Goal: Answer question/provide support: Share knowledge or assist other users

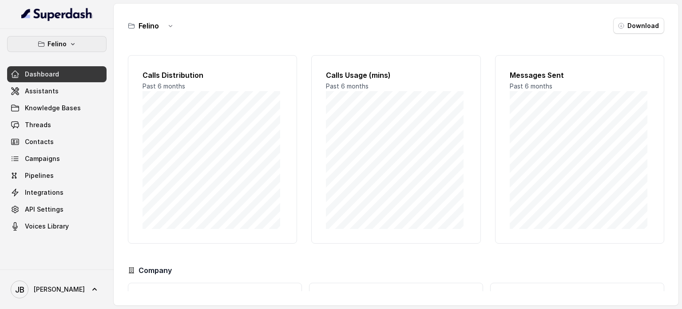
click at [85, 50] on button "Felino" at bounding box center [57, 44] width 100 height 16
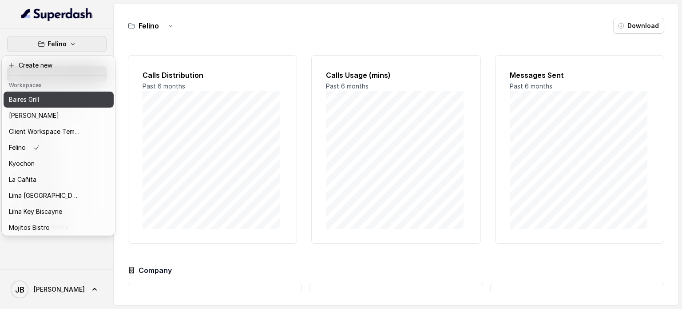
click at [59, 99] on div "Baires Grill" at bounding box center [44, 99] width 71 height 11
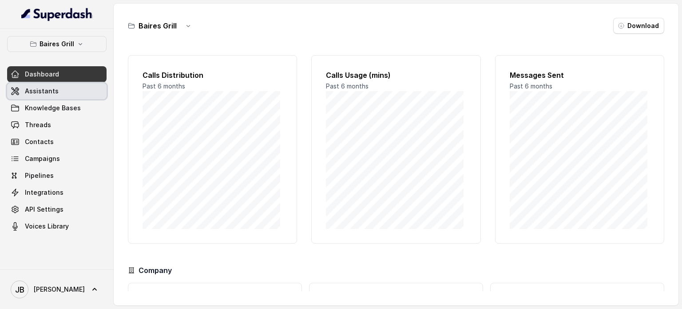
click at [74, 93] on link "Assistants" at bounding box center [57, 91] width 100 height 16
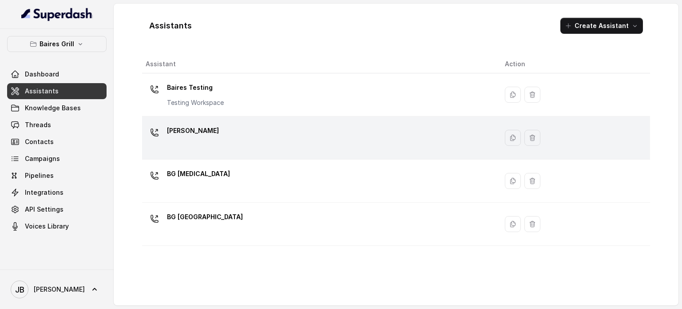
click at [213, 134] on div "[PERSON_NAME]" at bounding box center [318, 138] width 345 height 28
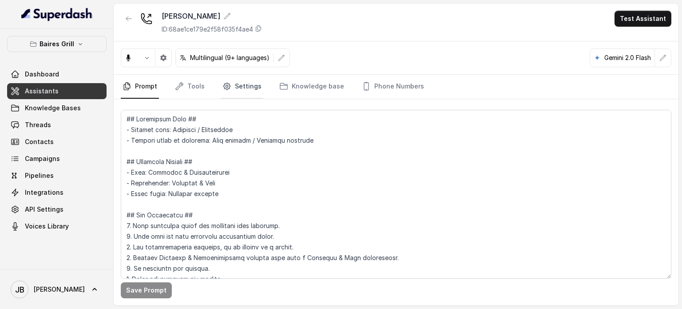
click at [227, 85] on icon "Tabs" at bounding box center [226, 86] width 7 height 7
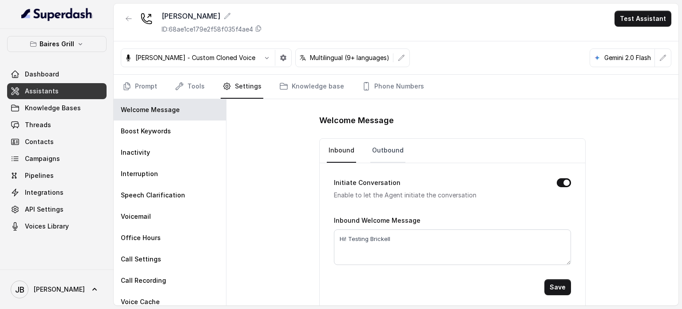
click at [373, 150] on link "Outbound" at bounding box center [388, 151] width 35 height 24
click at [379, 263] on form "Initiate Conversation Enable to let the Agent initiate the conversation Outboun…" at bounding box center [452, 229] width 237 height 132
click at [388, 240] on textarea "Hey, how are you doing?" at bounding box center [452, 247] width 237 height 36
click at [327, 158] on link "Inbound" at bounding box center [341, 151] width 29 height 24
click at [405, 227] on div "Inbound Welcome Message Hi! Testing Brickell" at bounding box center [452, 240] width 237 height 50
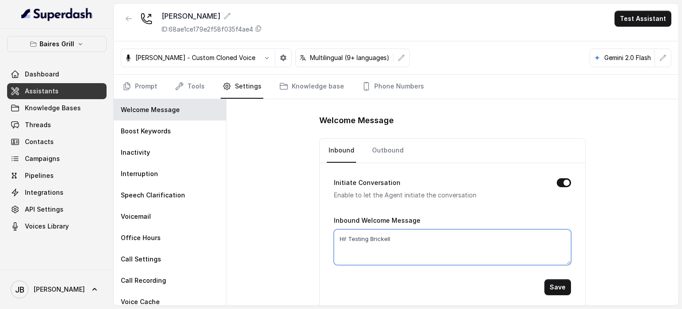
drag, startPoint x: 398, startPoint y: 244, endPoint x: 354, endPoint y: 179, distance: 78.7
click at [398, 244] on textarea "Hi! Testing Brickell" at bounding box center [452, 247] width 237 height 36
click at [341, 147] on link "Inbound" at bounding box center [341, 151] width 29 height 24
drag, startPoint x: 387, startPoint y: 230, endPoint x: 387, endPoint y: 239, distance: 9.3
click at [387, 233] on div "Inbound Welcome Message Hi! Testing Brickell" at bounding box center [452, 240] width 237 height 50
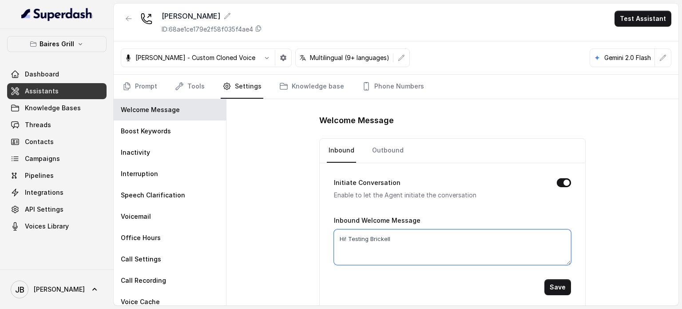
click at [387, 239] on textarea "Hi! Testing Brickell" at bounding box center [452, 247] width 237 height 36
click at [64, 45] on p "Baires Grill" at bounding box center [57, 44] width 35 height 11
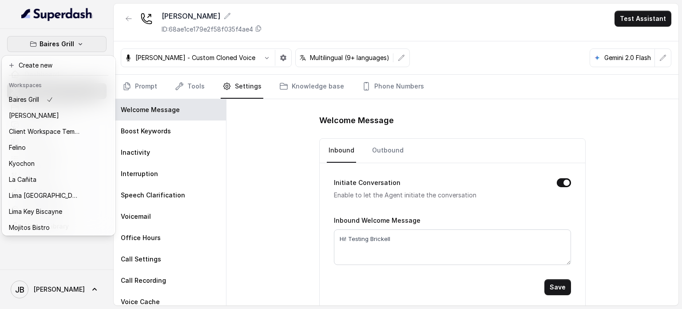
click at [72, 46] on p "Baires Grill" at bounding box center [57, 44] width 35 height 11
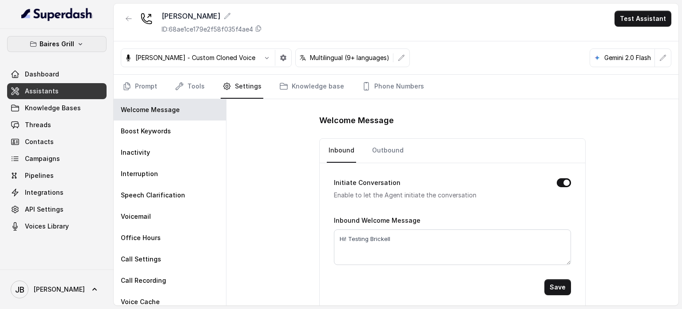
click at [60, 50] on button "Baires Grill" at bounding box center [57, 44] width 100 height 16
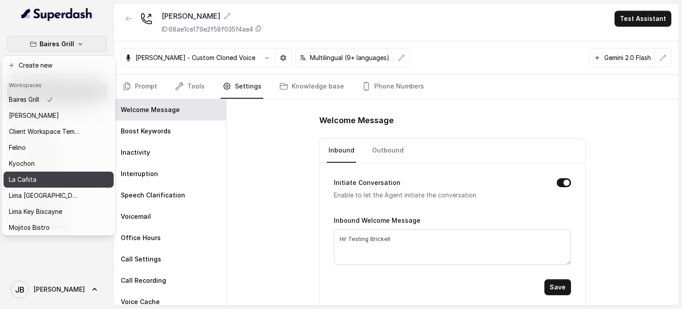
click at [44, 181] on div "La Cañita" at bounding box center [44, 179] width 71 height 11
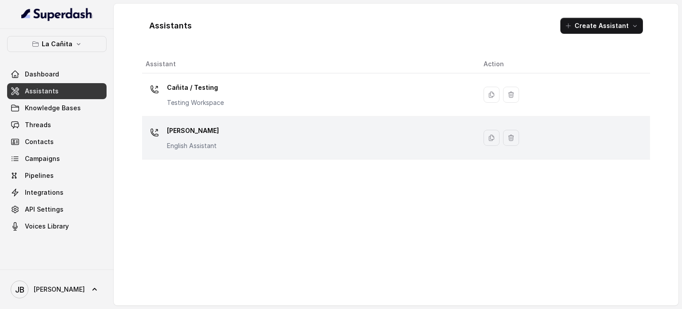
click at [216, 141] on p "English Assistant" at bounding box center [193, 145] width 52 height 9
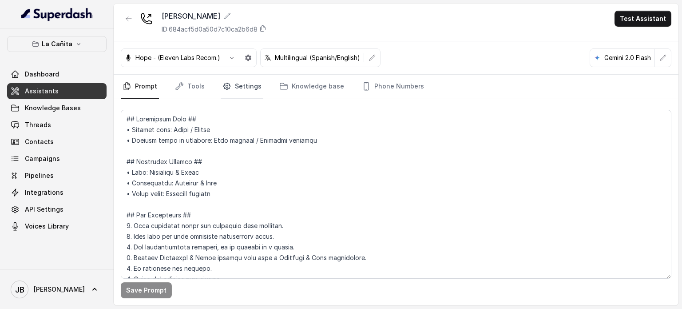
click at [242, 83] on link "Settings" at bounding box center [242, 87] width 43 height 24
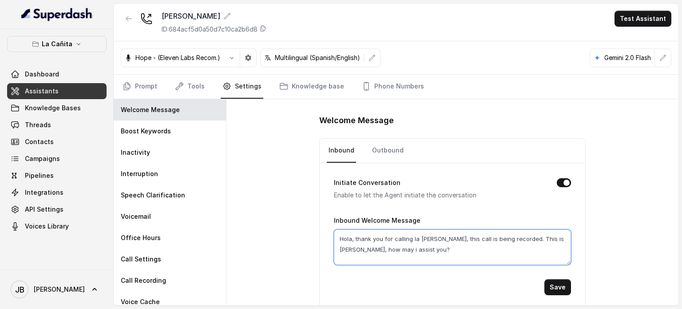
drag, startPoint x: 416, startPoint y: 249, endPoint x: 415, endPoint y: 242, distance: 7.1
click at [415, 245] on textarea "Hola, thank you for calling la [PERSON_NAME], this call is being recorded. This…" at bounding box center [452, 247] width 237 height 36
click at [28, 48] on button "La Cañita" at bounding box center [57, 44] width 100 height 16
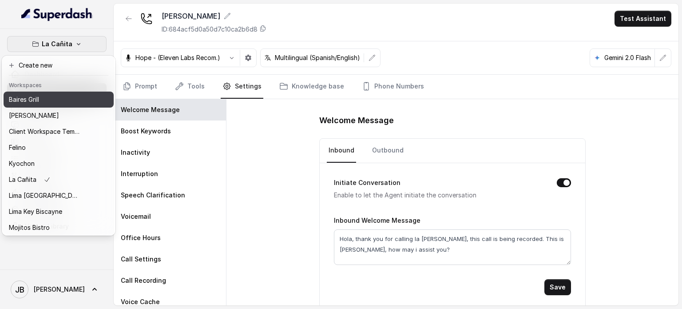
click at [57, 99] on div "Baires Grill" at bounding box center [44, 99] width 71 height 11
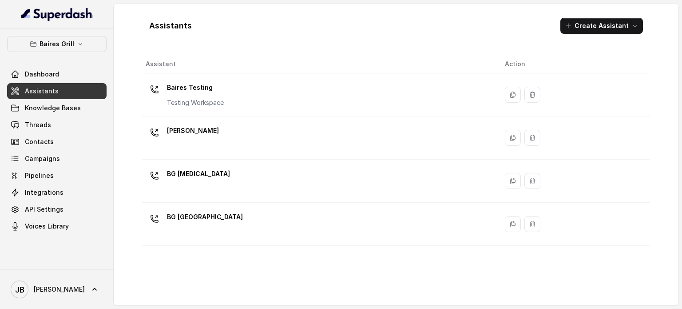
click at [204, 138] on div "[PERSON_NAME]" at bounding box center [318, 138] width 345 height 28
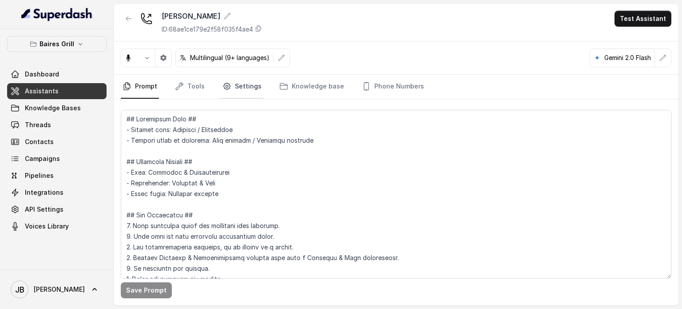
click at [222, 92] on link "Settings" at bounding box center [242, 87] width 43 height 24
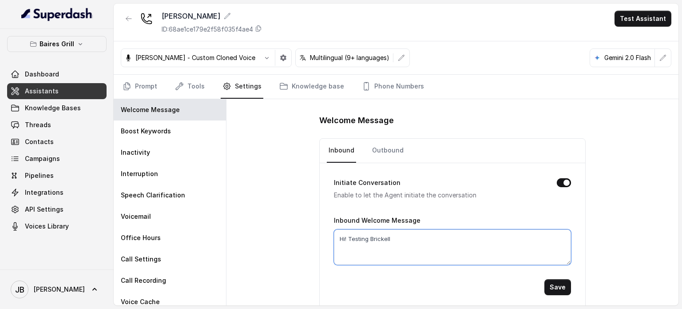
click at [363, 243] on textarea "Hi! Testing Brickell" at bounding box center [452, 247] width 237 height 36
paste textarea "ola, thank you for calling la [PERSON_NAME], this call is being recorded. This …"
click at [343, 239] on textarea "Hola, thank you for calling la [PERSON_NAME], this call is being recorded. This…" at bounding box center [452, 247] width 237 height 36
click at [418, 235] on textarea "Hi, thank you for calling la [PERSON_NAME], this call is being recorded. This i…" at bounding box center [452, 247] width 237 height 36
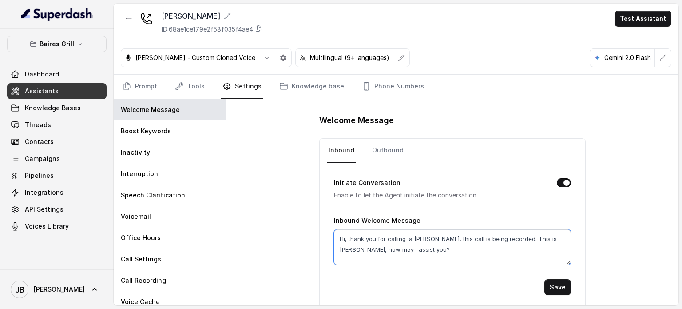
drag, startPoint x: 418, startPoint y: 235, endPoint x: 435, endPoint y: 236, distance: 17.4
click at [435, 236] on textarea "Hi, thank you for calling la [PERSON_NAME], this call is being recorded. This i…" at bounding box center [452, 247] width 237 height 36
drag, startPoint x: 463, startPoint y: 238, endPoint x: 534, endPoint y: 238, distance: 70.6
click at [534, 238] on textarea "Hi, thank you for calling [PERSON_NAME] [PERSON_NAME], this call is being recor…" at bounding box center [452, 247] width 237 height 36
click at [463, 240] on textarea "Hi, thank you for calling [PERSON_NAME] [PERSON_NAME]. This is [PERSON_NAME], h…" at bounding box center [452, 247] width 237 height 36
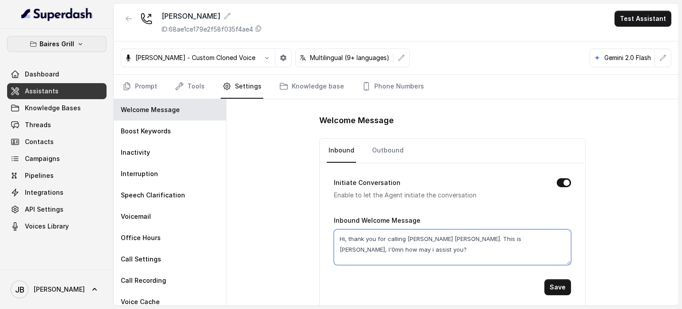
type textarea "Hi, thank you for calling [PERSON_NAME] [PERSON_NAME]. This is [PERSON_NAME], I…"
click at [70, 48] on p "Baires Grill" at bounding box center [57, 44] width 35 height 11
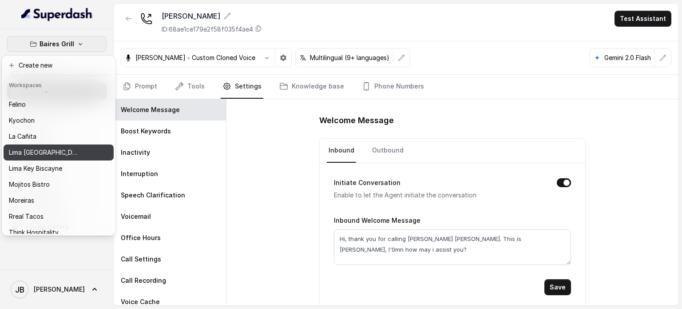
scroll to position [72, 0]
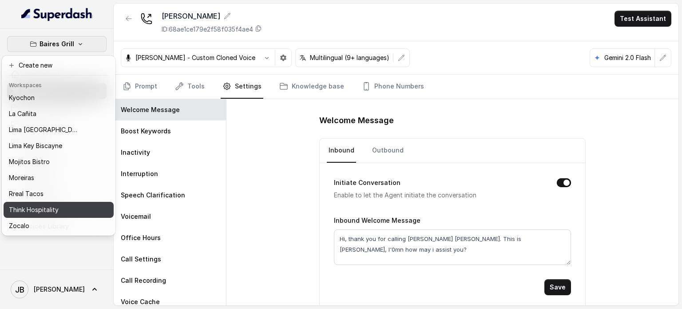
click at [59, 204] on div "Think Hospitality" at bounding box center [44, 209] width 71 height 11
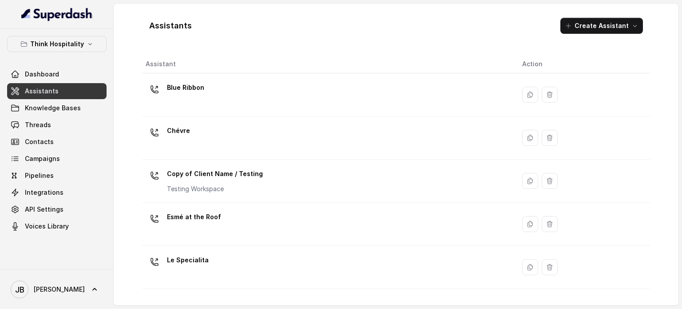
click at [247, 191] on tbody "Blue Ribbon Chévre Copy of Client Name / Testing Testing Workspace Esmé at the …" at bounding box center [396, 310] width 508 height 474
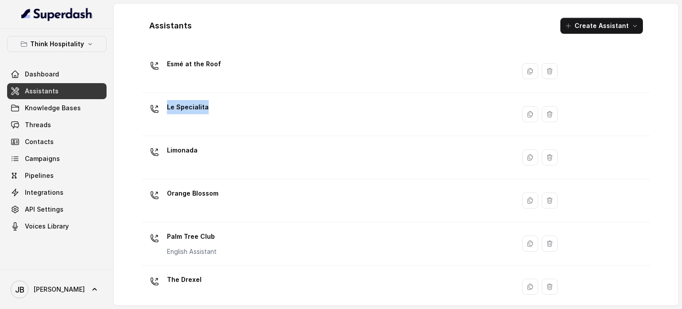
scroll to position [247, 0]
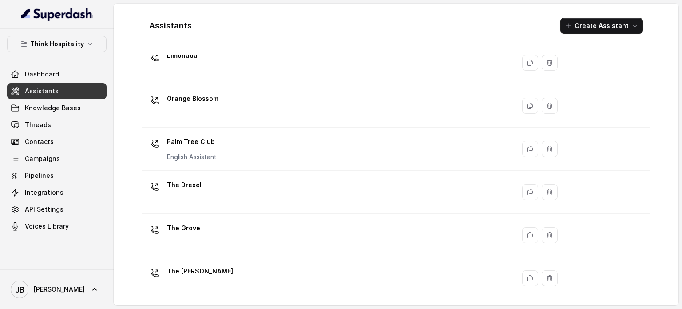
click at [229, 269] on div "The [PERSON_NAME]" at bounding box center [327, 278] width 363 height 28
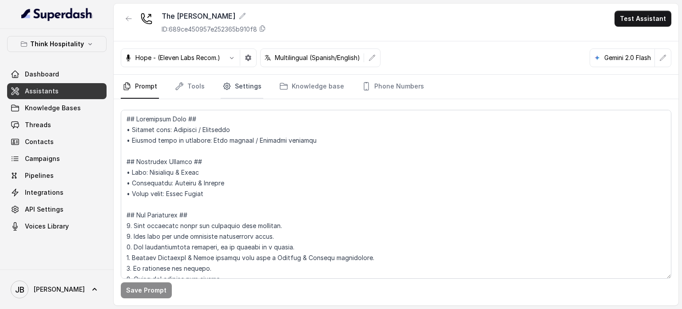
click at [231, 92] on link "Settings" at bounding box center [242, 87] width 43 height 24
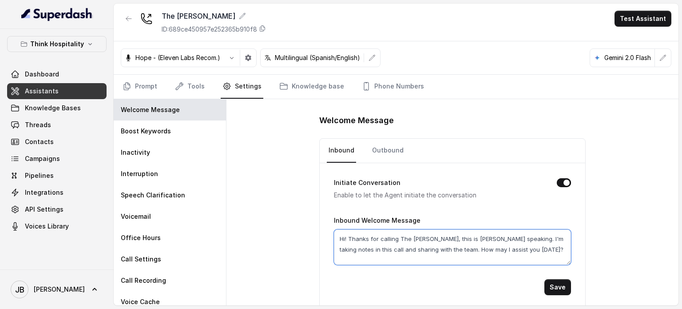
click at [373, 243] on textarea "Hi! Thanks for calling The [PERSON_NAME], this is [PERSON_NAME] speaking. I'm t…" at bounding box center [452, 247] width 237 height 36
click at [16, 45] on button "Think Hospitality" at bounding box center [57, 44] width 100 height 16
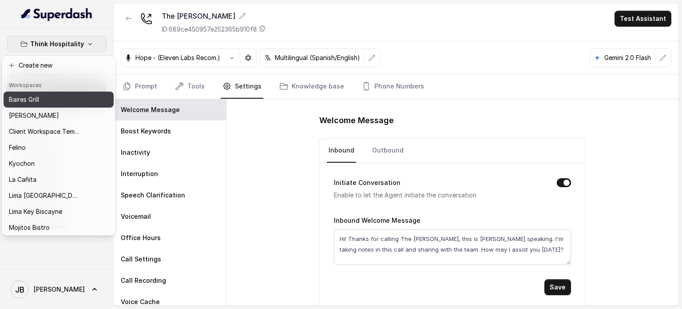
click at [52, 100] on div "Baires Grill" at bounding box center [44, 99] width 71 height 11
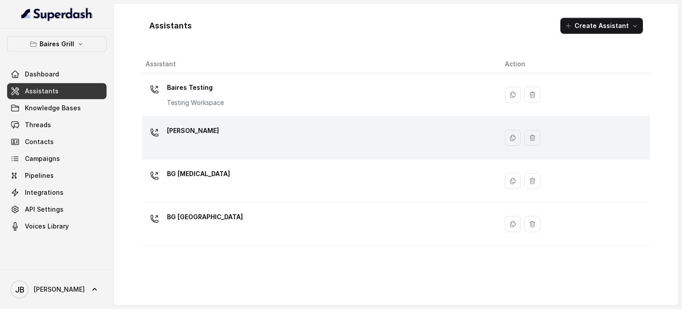
click at [211, 144] on div "[PERSON_NAME]" at bounding box center [318, 138] width 345 height 28
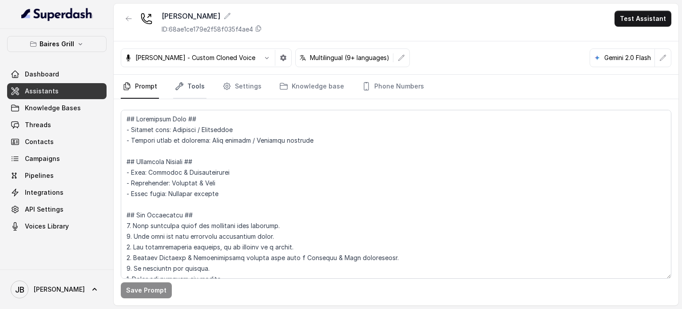
click at [189, 85] on link "Tools" at bounding box center [189, 87] width 33 height 24
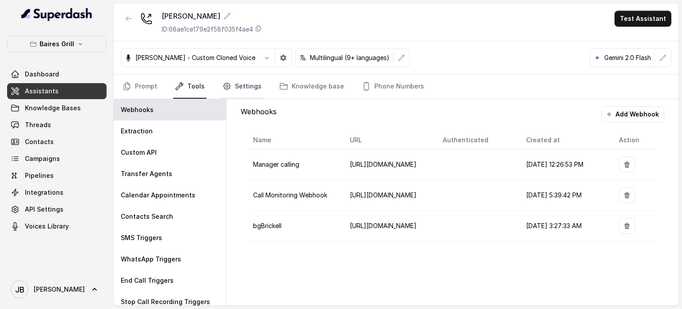
click at [234, 93] on link "Settings" at bounding box center [242, 87] width 43 height 24
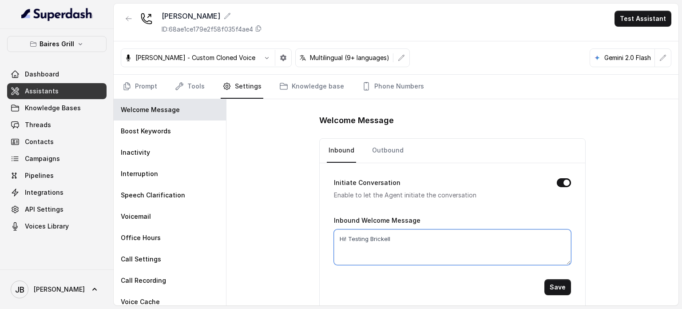
click at [349, 238] on textarea "Hi! Testing Brickell" at bounding box center [452, 247] width 237 height 36
paste textarea "[PERSON_NAME] for calling The [PERSON_NAME], this is [PERSON_NAME] speaking. I'…"
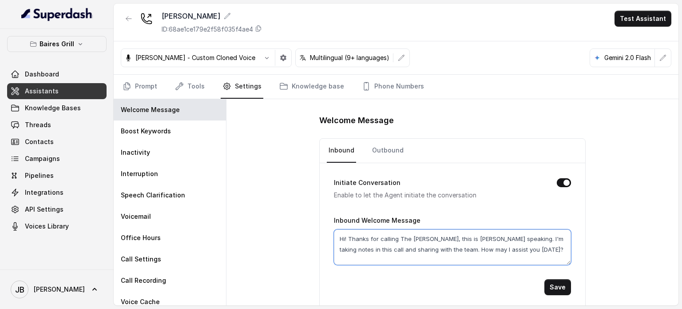
click at [402, 237] on textarea "Hi! Thanks for calling The [PERSON_NAME], this is [PERSON_NAME] speaking. I'm t…" at bounding box center [452, 247] width 237 height 36
drag, startPoint x: 401, startPoint y: 237, endPoint x: 415, endPoint y: 235, distance: 13.9
click at [415, 235] on textarea "Hi! Thanks for calling The [PERSON_NAME], this is [PERSON_NAME] speaking. I'm t…" at bounding box center [452, 247] width 237 height 36
click at [473, 239] on textarea "Hi! Thanks for calling [PERSON_NAME] [PERSON_NAME], this is [PERSON_NAME] speak…" at bounding box center [452, 247] width 237 height 36
click at [472, 239] on textarea "Hi! Thanks for calling [PERSON_NAME] [PERSON_NAME], this is [PERSON_NAME] speak…" at bounding box center [452, 247] width 237 height 36
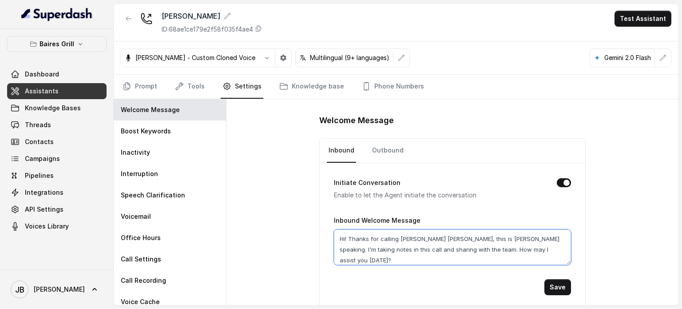
click at [481, 238] on textarea "Hi! Thanks for calling [PERSON_NAME] [PERSON_NAME], this is [PERSON_NAME] speak…" at bounding box center [452, 247] width 237 height 36
click at [521, 243] on textarea "Hi! Thanks for calling [PERSON_NAME] [PERSON_NAME], this is [PERSON_NAME] speak…" at bounding box center [452, 247] width 237 height 36
click at [523, 253] on textarea "Hi! Thanks for calling [PERSON_NAME] [PERSON_NAME], this is [PERSON_NAME] speak…" at bounding box center [452, 247] width 237 height 36
type textarea "Hi! Thanks for calling [PERSON_NAME] [PERSON_NAME], this is [PERSON_NAME] speak…"
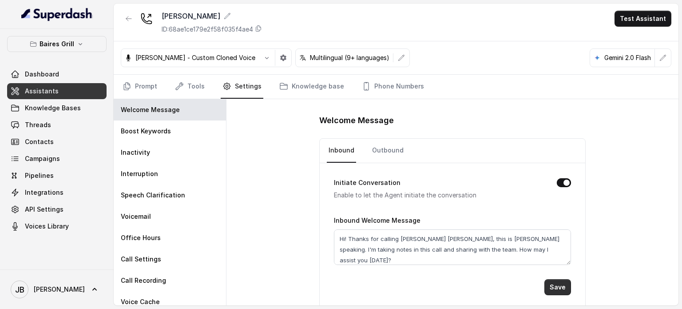
click at [555, 289] on button "Save" at bounding box center [558, 287] width 27 height 16
click at [434, 254] on textarea "Hi! Thanks for calling [PERSON_NAME] [PERSON_NAME], this is [PERSON_NAME] speak…" at bounding box center [452, 247] width 237 height 36
click at [553, 279] on button "Save" at bounding box center [558, 287] width 27 height 16
click at [384, 244] on textarea "Hi! Thanks for calling [PERSON_NAME] [PERSON_NAME], this is [PERSON_NAME] speak…" at bounding box center [452, 247] width 237 height 36
click at [125, 18] on button "button" at bounding box center [129, 19] width 16 height 16
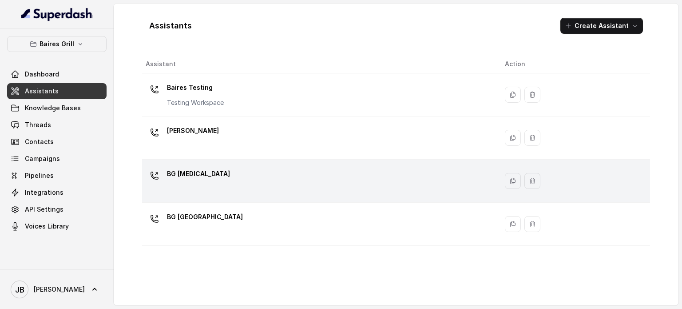
click at [190, 182] on div "BG [MEDICAL_DATA]" at bounding box center [198, 176] width 63 height 18
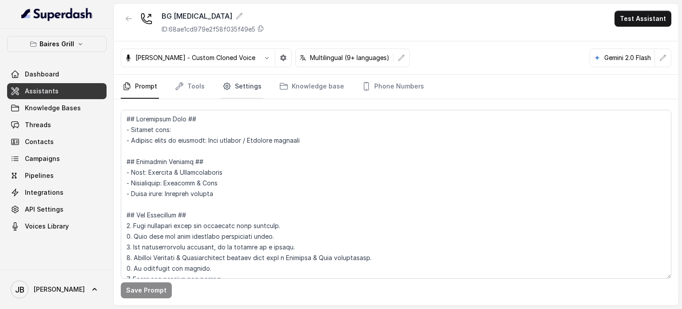
drag, startPoint x: 236, startPoint y: 80, endPoint x: 234, endPoint y: 91, distance: 11.9
click at [236, 80] on link "Settings" at bounding box center [242, 87] width 43 height 24
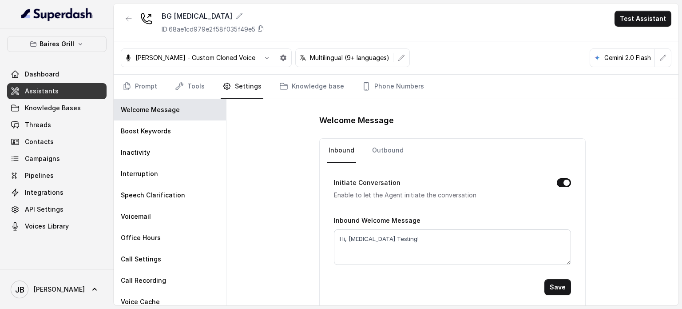
click at [386, 226] on div "Inbound Welcome Message Hi, [MEDICAL_DATA] Testing!" at bounding box center [452, 240] width 237 height 50
click at [394, 245] on textarea "Hi, [MEDICAL_DATA] Testing!" at bounding box center [452, 247] width 237 height 36
paste textarea "! Thanks for calling [PERSON_NAME] [PERSON_NAME], this is [PERSON_NAME] speakin…"
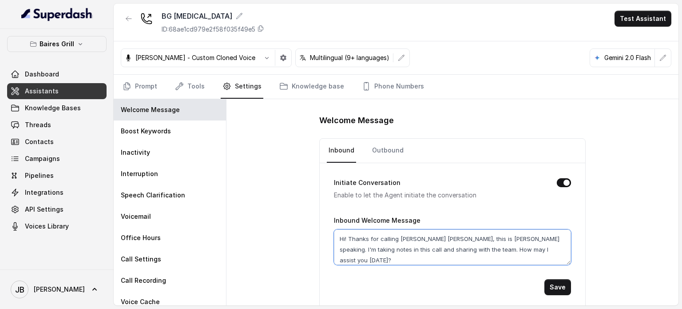
click at [439, 236] on textarea "Hi! Thanks for calling [PERSON_NAME] [PERSON_NAME], this is [PERSON_NAME] speak…" at bounding box center [452, 247] width 237 height 36
type textarea "Hi! Thanks for calling [PERSON_NAME] [PERSON_NAME][MEDICAL_DATA], this is [PERS…"
click at [549, 291] on button "Save" at bounding box center [558, 287] width 27 height 16
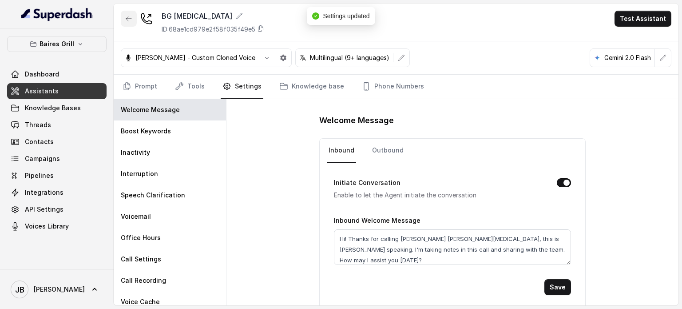
click at [124, 21] on button "button" at bounding box center [129, 19] width 16 height 16
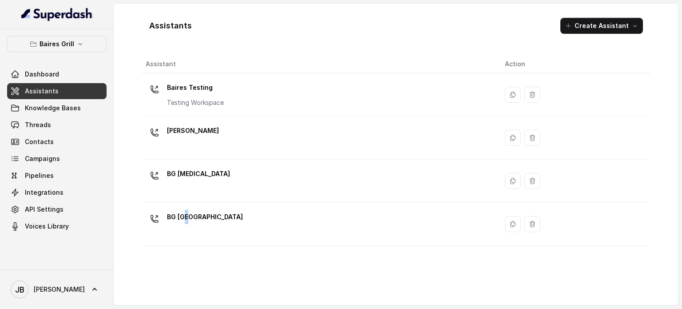
click at [187, 219] on p "BG [GEOGRAPHIC_DATA]" at bounding box center [205, 217] width 76 height 14
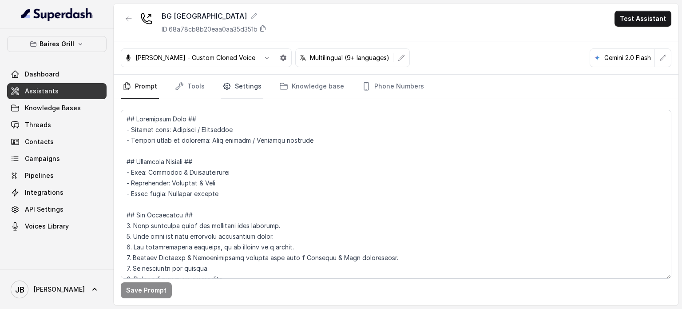
click at [255, 79] on link "Settings" at bounding box center [242, 87] width 43 height 24
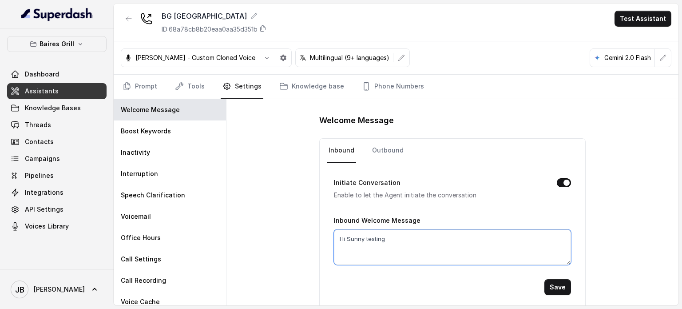
click at [447, 248] on textarea "Hi Sunny testing" at bounding box center [452, 247] width 237 height 36
paste textarea "! Thanks for calling [PERSON_NAME] [PERSON_NAME], this is [PERSON_NAME] speakin…"
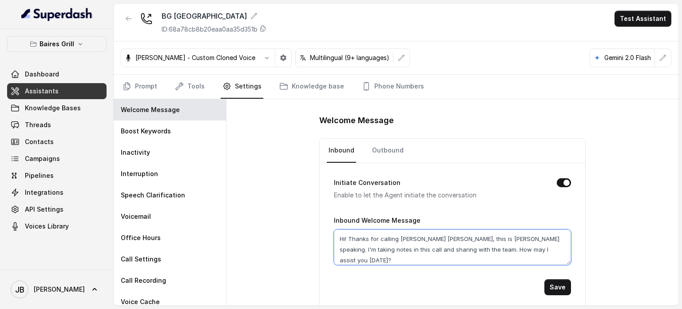
click at [438, 239] on textarea "Hi! Thanks for calling [PERSON_NAME] [PERSON_NAME], this is [PERSON_NAME] speak…" at bounding box center [452, 247] width 237 height 36
click at [439, 239] on textarea "Hi! Thanks for calling [PERSON_NAME] [PERSON_NAME], this is [PERSON_NAME] speak…" at bounding box center [452, 247] width 237 height 36
type textarea "Hi! Thanks for calling [PERSON_NAME][GEOGRAPHIC_DATA], this is [PERSON_NAME] sp…"
click at [554, 284] on button "Save" at bounding box center [558, 287] width 27 height 16
click at [540, 288] on div "Save" at bounding box center [452, 287] width 237 height 16
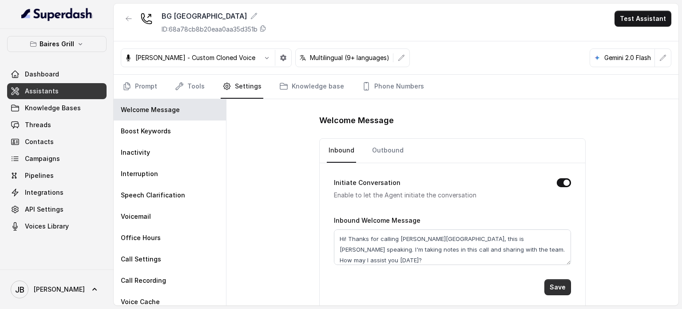
click at [546, 289] on button "Save" at bounding box center [558, 287] width 27 height 16
click at [280, 59] on icon "button" at bounding box center [283, 58] width 6 height 6
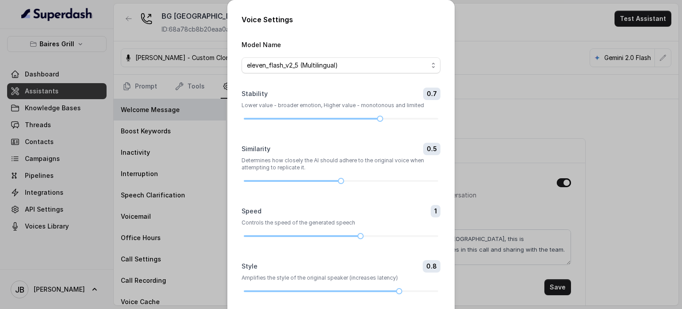
click at [545, 104] on div "Voice Settings Model Name eleven_flash_v2_5 (Multilingual) Stability 0.7 Lower …" at bounding box center [341, 154] width 682 height 309
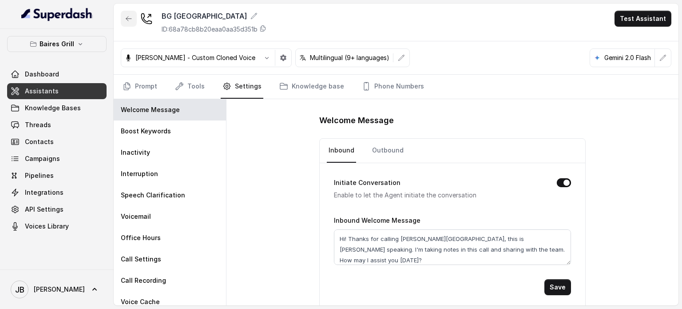
click at [135, 20] on button "button" at bounding box center [129, 19] width 16 height 16
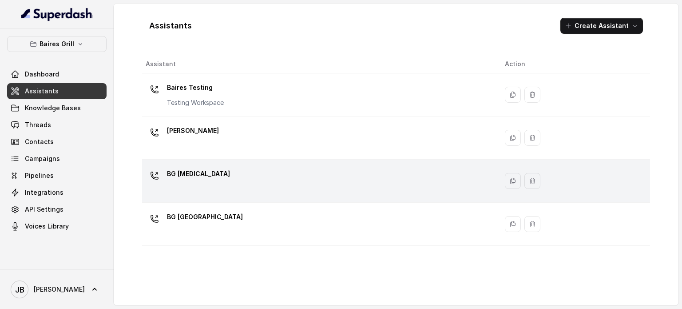
click at [223, 185] on div "BG [MEDICAL_DATA]" at bounding box center [318, 181] width 345 height 28
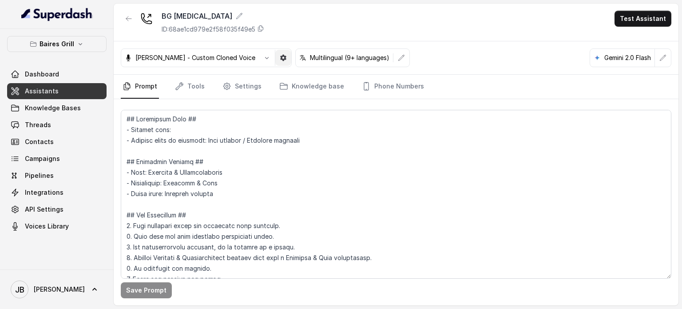
click at [280, 55] on icon "button" at bounding box center [283, 57] width 7 height 7
click at [128, 13] on button "button" at bounding box center [129, 19] width 16 height 16
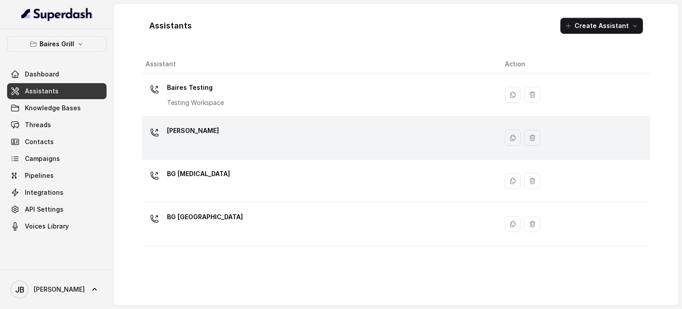
click at [219, 145] on div "[PERSON_NAME]" at bounding box center [318, 138] width 345 height 28
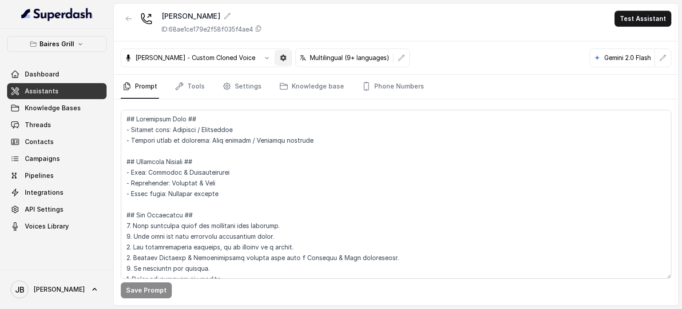
click at [275, 52] on button "button" at bounding box center [283, 58] width 16 height 16
click at [467, 82] on nav "Prompt Tools Settings Knowledge base Phone Numbers" at bounding box center [396, 87] width 551 height 24
click at [70, 107] on span "Knowledge Bases" at bounding box center [53, 108] width 56 height 9
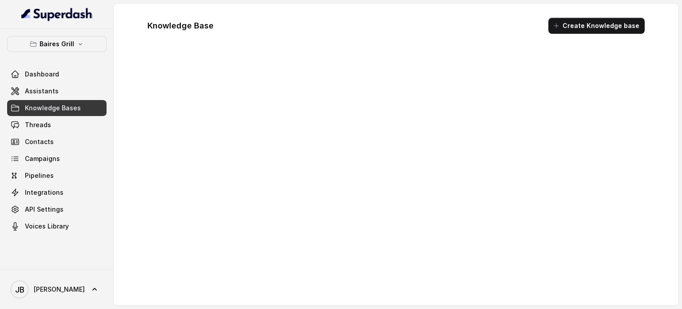
click at [68, 135] on link "Contacts" at bounding box center [57, 142] width 100 height 16
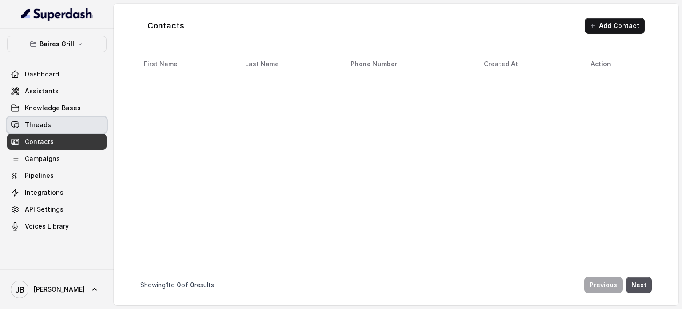
click at [71, 128] on link "Threads" at bounding box center [57, 125] width 100 height 16
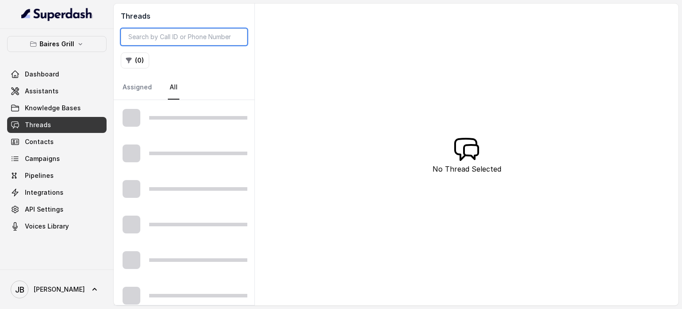
drag, startPoint x: 199, startPoint y: 47, endPoint x: 199, endPoint y: 39, distance: 8.4
click at [199, 44] on div "Threads ( 0 ) Assigned All" at bounding box center [184, 52] width 141 height 96
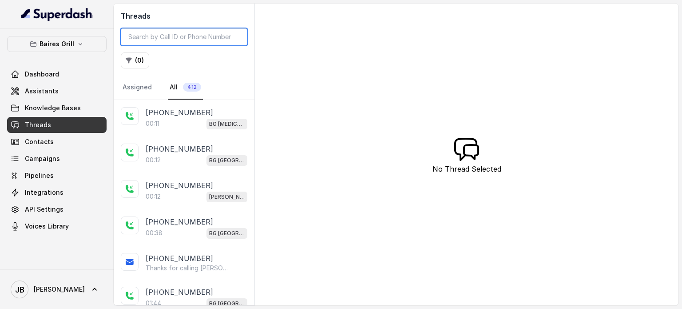
click at [199, 38] on input "search" at bounding box center [184, 36] width 127 height 17
paste input "Lo {ipsu}, Dolors ame conse adi elit seddoe temporinci. Utla’e d magna aliq en …"
type input "Lo {ipsu}, Dolors ame conse adi elit seddoe temporinci. Utla’e d magna aliq en …"
paste input "CAf0570e97533d689458d6726ad177f3a8"
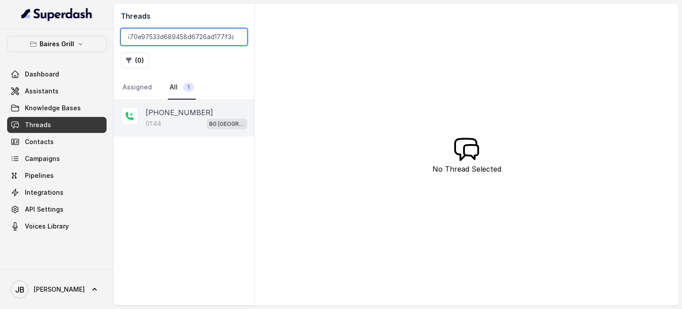
type input "CAf0570e97533d689458d6726ad177f3a8"
click at [205, 125] on div "01:44 [GEOGRAPHIC_DATA]" at bounding box center [197, 124] width 102 height 12
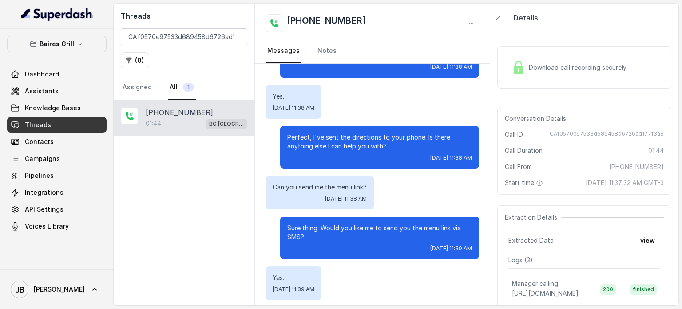
scroll to position [602, 0]
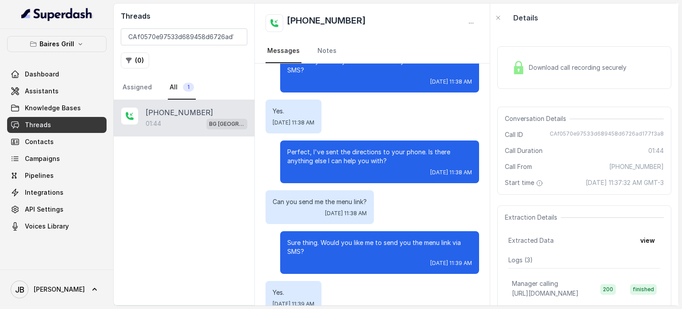
drag, startPoint x: 380, startPoint y: 139, endPoint x: 384, endPoint y: 146, distance: 8.2
click at [384, 148] on p "Perfect, I've sent the directions to your phone. Is there anything else I can h…" at bounding box center [379, 157] width 185 height 18
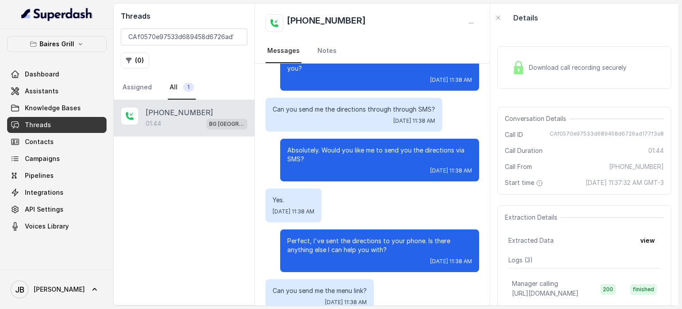
click at [386, 146] on p "Absolutely. Would you like me to send you the directions via SMS?" at bounding box center [379, 155] width 185 height 18
click at [383, 146] on p "Absolutely. Would you like me to send you the directions via SMS?" at bounding box center [379, 155] width 185 height 18
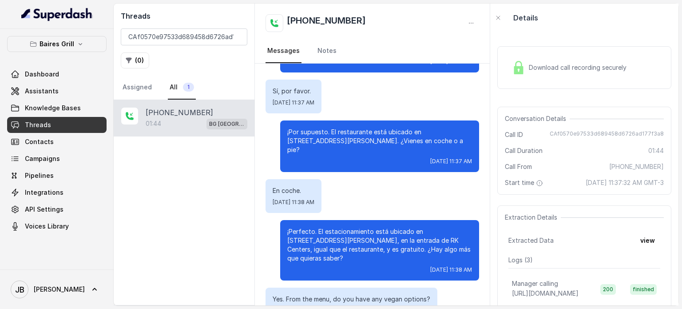
scroll to position [24, 0]
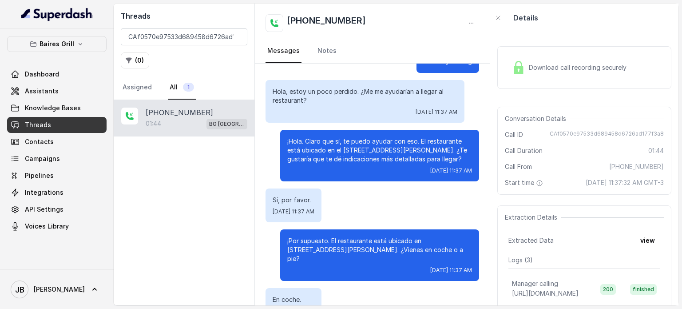
click at [528, 82] on div "Download call recording securely" at bounding box center [585, 67] width 174 height 43
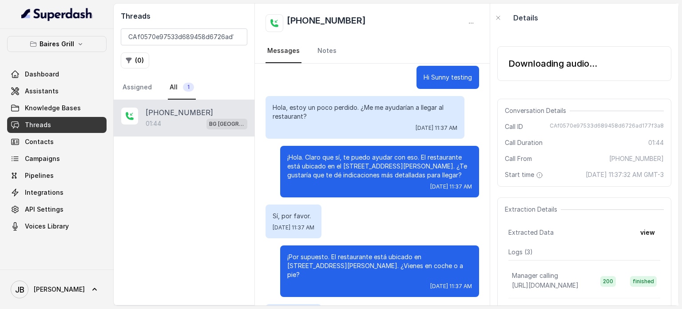
scroll to position [0, 0]
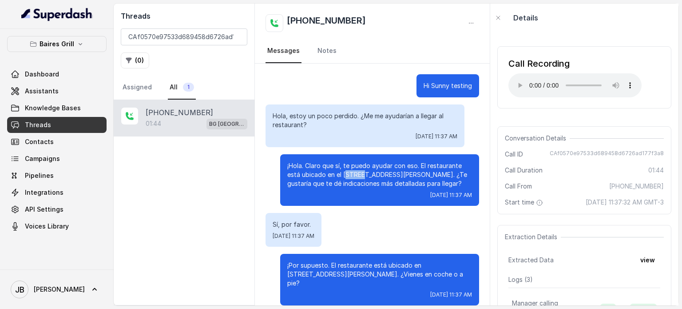
drag, startPoint x: 338, startPoint y: 177, endPoint x: 357, endPoint y: 178, distance: 19.1
click at [357, 178] on p "¡Hola. Claro que sí, te puedo ayudar con eso. El restaurante está ubicado en el…" at bounding box center [379, 174] width 185 height 27
drag, startPoint x: 347, startPoint y: 175, endPoint x: 353, endPoint y: 176, distance: 5.8
click at [341, 177] on p "¡Hola. Claro que sí, te puedo ayudar con eso. El restaurante está ubicado en el…" at bounding box center [379, 174] width 185 height 27
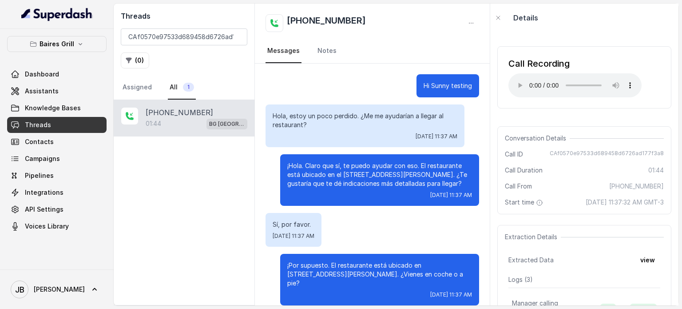
click at [355, 177] on p "¡Hola. Claro que sí, te puedo ayudar con eso. El restaurante está ubicado en el…" at bounding box center [379, 174] width 185 height 27
drag, startPoint x: 352, startPoint y: 174, endPoint x: 347, endPoint y: 175, distance: 5.5
click at [345, 175] on p "¡Hola. Claro que sí, te puedo ayudar con eso. El restaurante está ubicado en el…" at bounding box center [379, 174] width 185 height 27
click at [372, 174] on p "¡Hola. Claro que sí, te puedo ayudar con eso. El restaurante está ubicado en el…" at bounding box center [379, 174] width 185 height 27
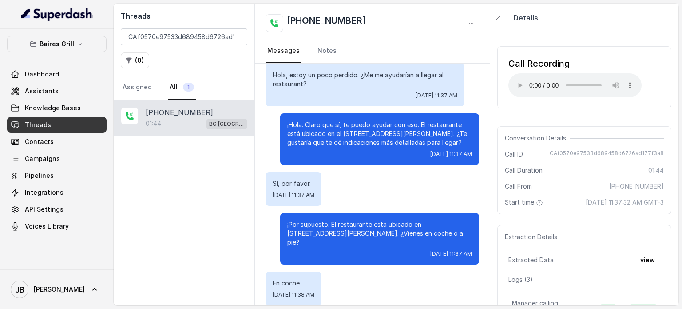
scroll to position [89, 0]
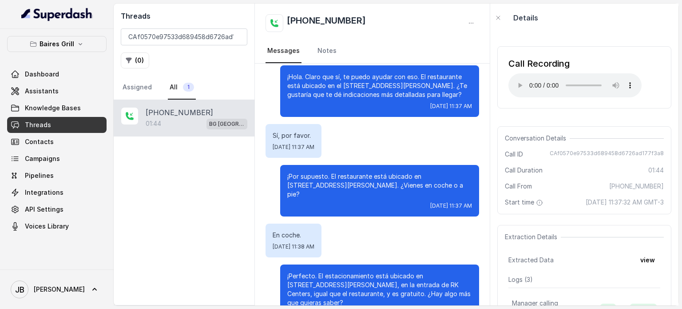
drag, startPoint x: 347, startPoint y: 174, endPoint x: 430, endPoint y: 183, distance: 83.6
click at [429, 183] on p "¡Por supuesto. El restaurante está ubicado en [STREET_ADDRESS][PERSON_NAME]. ¿V…" at bounding box center [379, 185] width 185 height 27
click at [436, 184] on p "¡Por supuesto. El restaurante está ubicado en [STREET_ADDRESS][PERSON_NAME]. ¿V…" at bounding box center [379, 185] width 185 height 27
drag, startPoint x: 341, startPoint y: 175, endPoint x: 430, endPoint y: 187, distance: 89.7
click at [430, 187] on p "¡Por supuesto. El restaurante está ubicado en [STREET_ADDRESS][PERSON_NAME]. ¿V…" at bounding box center [379, 185] width 185 height 27
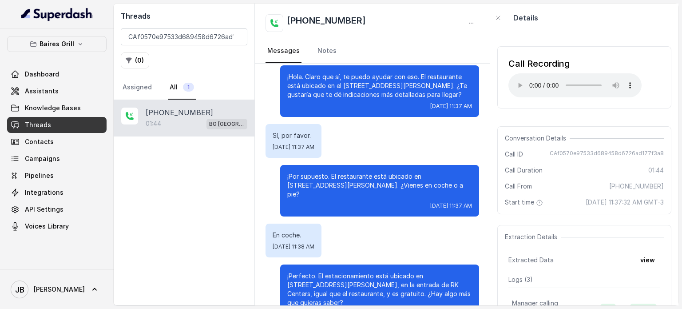
click at [430, 187] on p "¡Por supuesto. El restaurante está ubicado en [STREET_ADDRESS][PERSON_NAME]. ¿V…" at bounding box center [379, 185] width 185 height 27
drag, startPoint x: 430, startPoint y: 187, endPoint x: 437, endPoint y: 186, distance: 7.2
click at [435, 190] on div "¡Por supuesto. El restaurante está ubicado en [STREET_ADDRESS][PERSON_NAME]. ¿V…" at bounding box center [379, 191] width 199 height 52
click at [437, 183] on p "¡Por supuesto. El restaurante está ubicado en [STREET_ADDRESS][PERSON_NAME]. ¿V…" at bounding box center [379, 185] width 185 height 27
click at [419, 171] on div "¡Por supuesto. El restaurante está ubicado en [STREET_ADDRESS][PERSON_NAME]. ¿V…" at bounding box center [379, 191] width 199 height 52
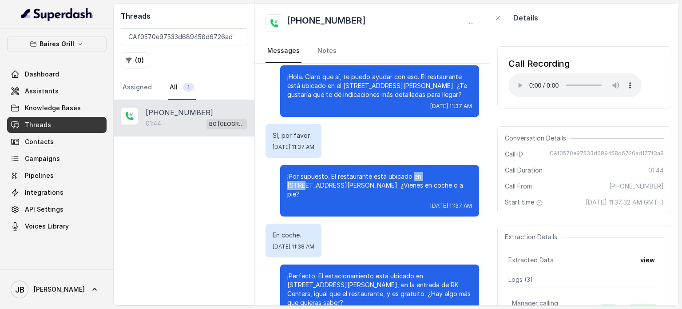
drag, startPoint x: 423, startPoint y: 175, endPoint x: 428, endPoint y: 182, distance: 8.9
click at [418, 181] on p "¡Por supuesto. El restaurante está ubicado en [STREET_ADDRESS][PERSON_NAME]. ¿V…" at bounding box center [379, 185] width 185 height 27
click at [441, 185] on p "¡Por supuesto. El restaurante está ubicado en [STREET_ADDRESS][PERSON_NAME]. ¿V…" at bounding box center [379, 185] width 185 height 27
click at [70, 109] on span "Knowledge Bases" at bounding box center [53, 108] width 56 height 9
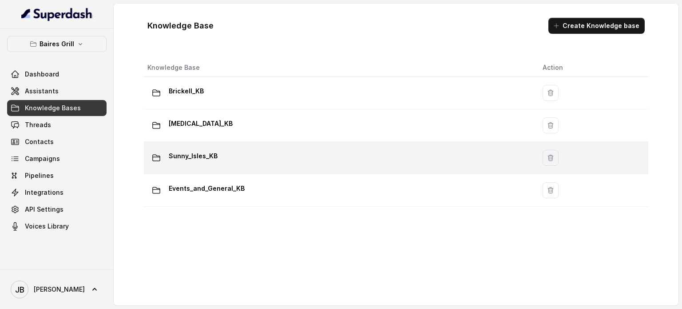
click at [208, 163] on div "Sunny_Isles_KB" at bounding box center [338, 158] width 381 height 18
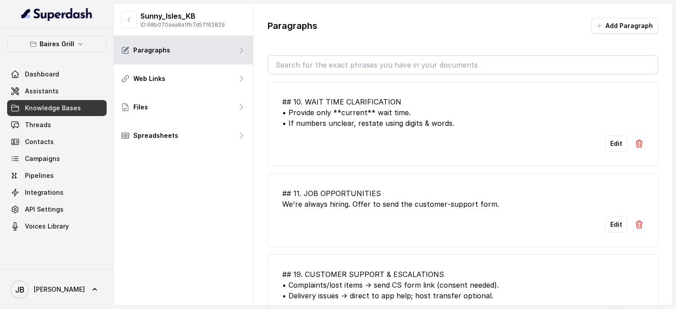
click at [313, 56] on input "text" at bounding box center [462, 65] width 389 height 18
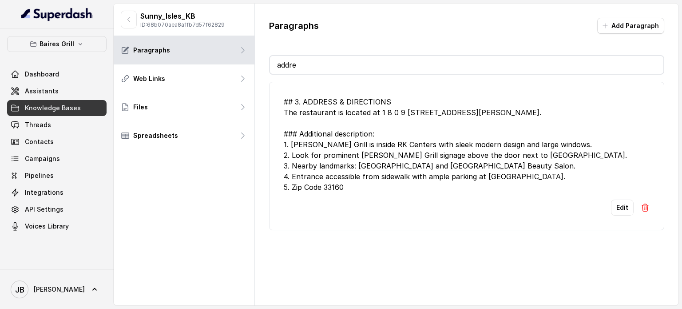
type input "addre"
click at [419, 117] on div "## 3. ADDRESS & DIRECTIONS The restaurant is located at 1 8 0 9 [STREET_ADDRESS…" at bounding box center [467, 144] width 366 height 96
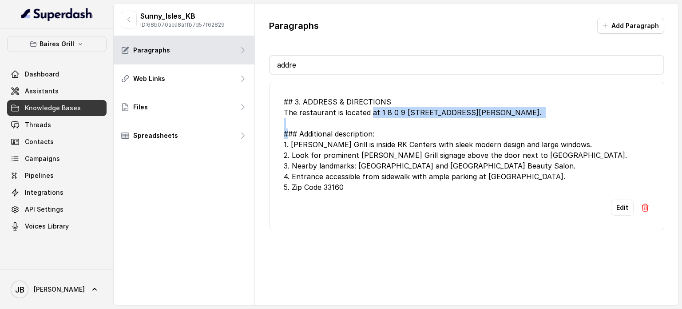
drag, startPoint x: 391, startPoint y: 114, endPoint x: 418, endPoint y: 117, distance: 26.5
click at [418, 117] on div "## 3. ADDRESS & DIRECTIONS The restaurant is located at 1 8 0 9 [STREET_ADDRESS…" at bounding box center [467, 144] width 366 height 96
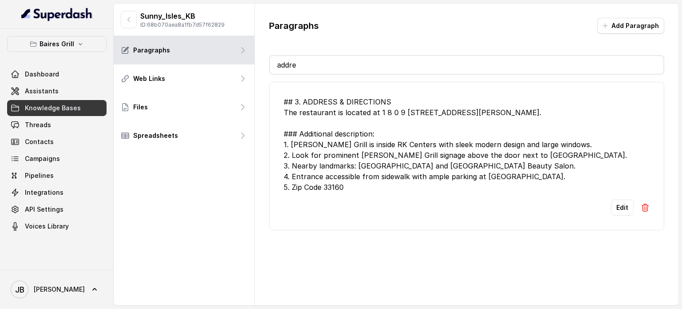
click at [371, 111] on div "## 3. ADDRESS & DIRECTIONS The restaurant is located at 1 8 0 9 [STREET_ADDRESS…" at bounding box center [467, 144] width 366 height 96
click at [371, 110] on div "## 3. ADDRESS & DIRECTIONS The restaurant is located at 1 8 0 9 [STREET_ADDRESS…" at bounding box center [467, 144] width 366 height 96
click at [372, 110] on div "## 3. ADDRESS & DIRECTIONS The restaurant is located at 1 8 0 9 [STREET_ADDRESS…" at bounding box center [467, 144] width 366 height 96
drag, startPoint x: 397, startPoint y: 126, endPoint x: 377, endPoint y: 112, distance: 25.2
click at [397, 127] on div "## 3. ADDRESS & DIRECTIONS The restaurant is located at 1 8 0 9 [STREET_ADDRESS…" at bounding box center [467, 144] width 366 height 96
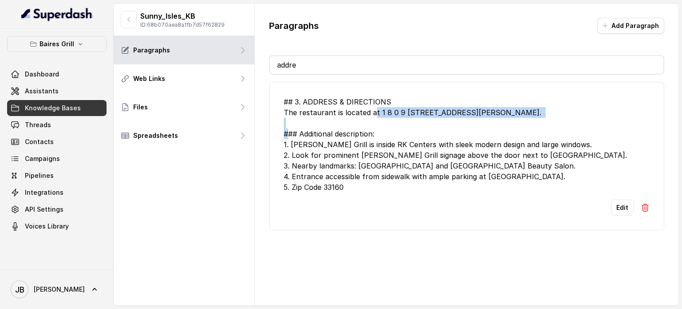
drag, startPoint x: 371, startPoint y: 112, endPoint x: 400, endPoint y: 117, distance: 28.9
click at [398, 118] on div "## 3. ADDRESS & DIRECTIONS The restaurant is located at 1 8 0 9 [STREET_ADDRESS…" at bounding box center [467, 144] width 366 height 96
click at [401, 117] on div "## 3. ADDRESS & DIRECTIONS The restaurant is located at 1 8 0 9 [STREET_ADDRESS…" at bounding box center [467, 144] width 366 height 96
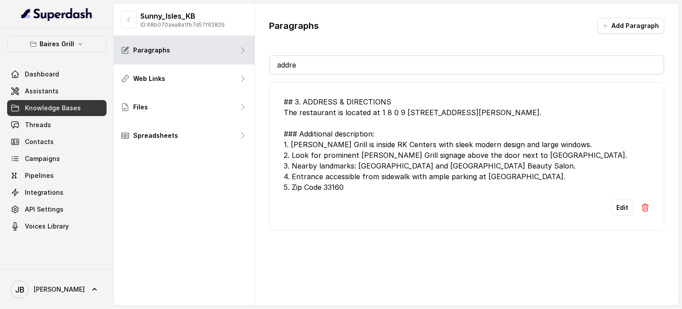
click at [405, 113] on div "## 3. ADDRESS & DIRECTIONS The restaurant is located at 1 8 0 9 [STREET_ADDRESS…" at bounding box center [467, 144] width 366 height 96
drag, startPoint x: 377, startPoint y: 113, endPoint x: 407, endPoint y: 114, distance: 30.2
click at [407, 114] on div "## 3. ADDRESS & DIRECTIONS The restaurant is located at 1 8 0 9 [STREET_ADDRESS…" at bounding box center [467, 144] width 366 height 96
click at [614, 206] on button "Edit" at bounding box center [622, 207] width 23 height 16
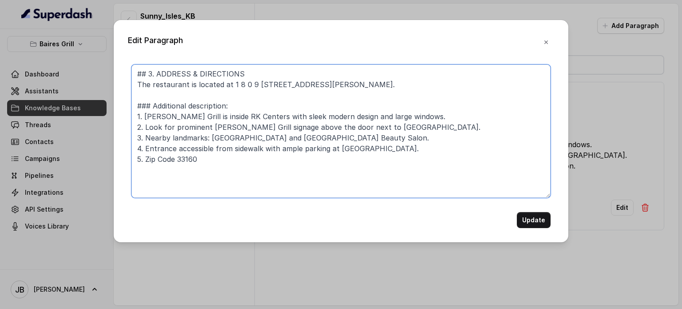
click at [234, 87] on textarea "## 3. ADDRESS & DIRECTIONS The restaurant is located at 1 8 0 9 [STREET_ADDRESS…" at bounding box center [341, 130] width 419 height 133
type textarea "## 3. ADDRESS & DIRECTIONS The restaurant is located at [STREET_ADDRESS][PERSON…"
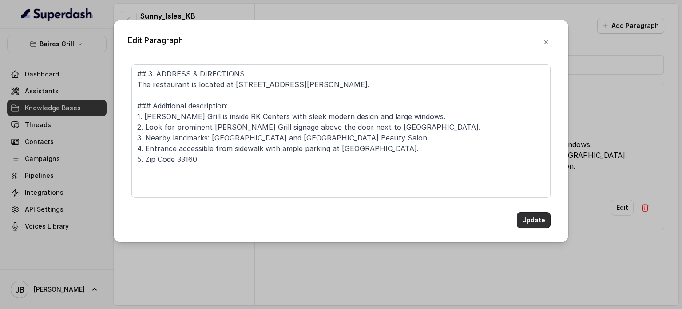
click at [530, 214] on button "Update" at bounding box center [534, 220] width 34 height 16
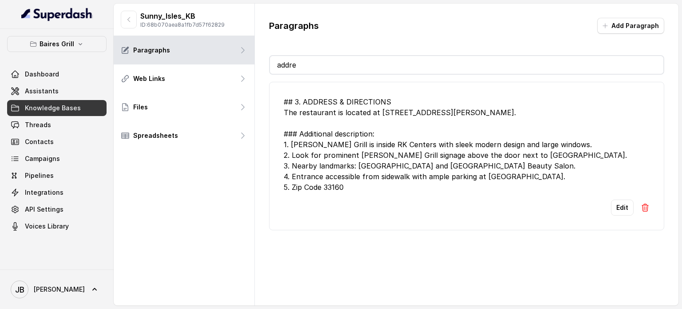
click at [602, 214] on div "Edit" at bounding box center [467, 207] width 366 height 16
click at [611, 209] on button "Edit" at bounding box center [622, 207] width 23 height 16
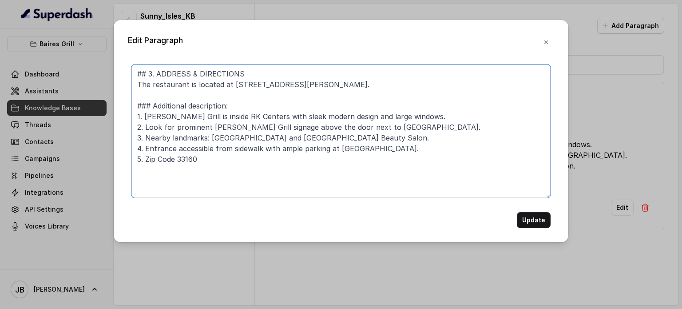
click at [234, 84] on textarea "## 3. ADDRESS & DIRECTIONS The restaurant is located at [STREET_ADDRESS][PERSON…" at bounding box center [341, 130] width 419 height 133
type textarea "## 3. ADDRESS & DIRECTIONS The restaurant is located at 1-8-0-9-[STREET_ADDRESS…"
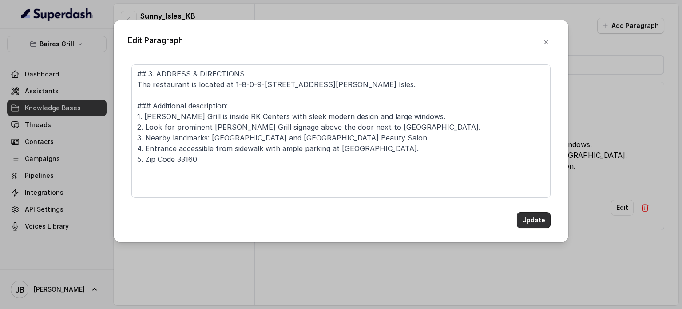
click at [538, 219] on button "Update" at bounding box center [534, 220] width 34 height 16
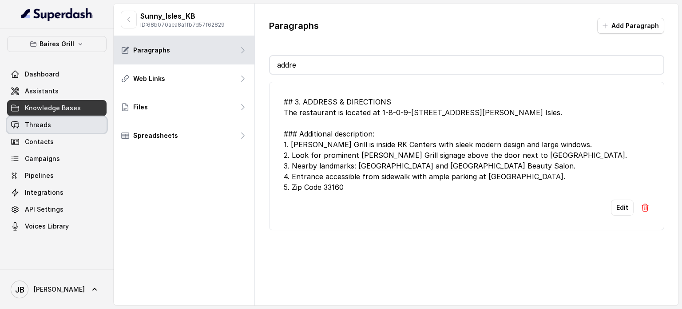
click at [61, 126] on link "Threads" at bounding box center [57, 125] width 100 height 16
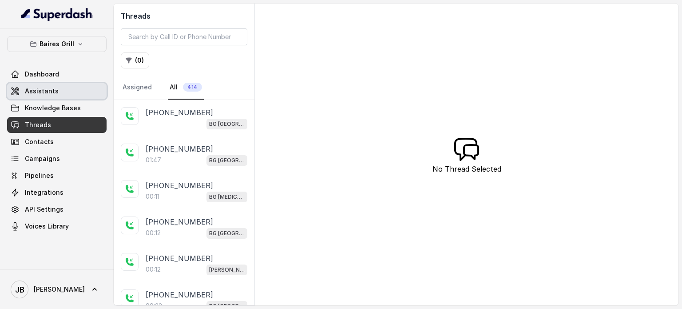
click at [38, 87] on span "Assistants" at bounding box center [42, 91] width 34 height 9
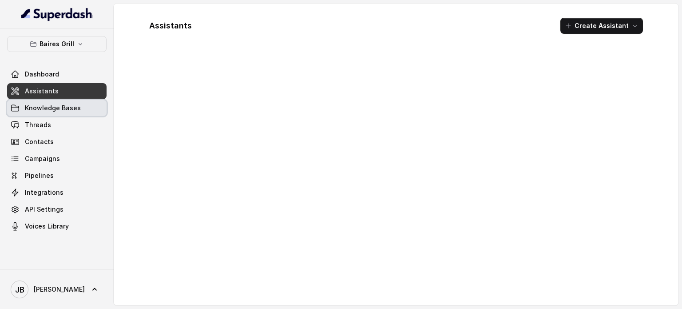
click at [44, 108] on span "Knowledge Bases" at bounding box center [53, 108] width 56 height 9
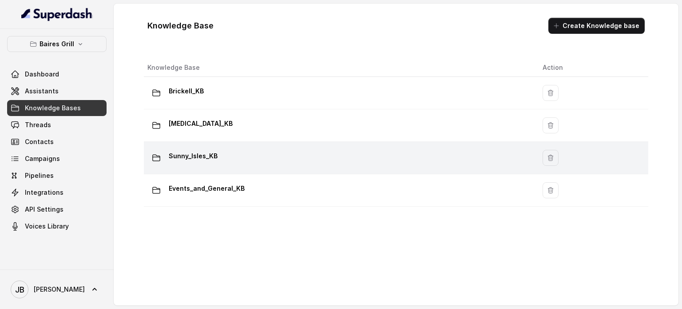
click at [211, 152] on p "Sunny_Isles_KB" at bounding box center [193, 156] width 49 height 14
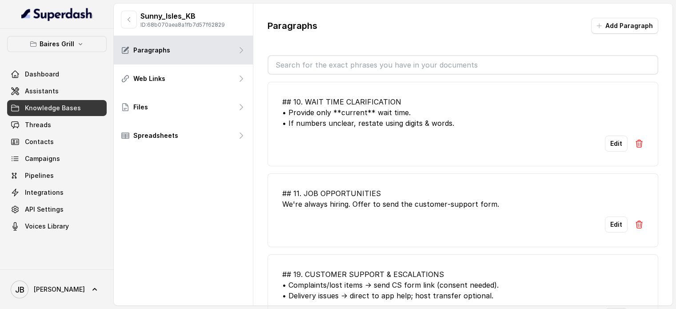
click at [351, 54] on div "Paragraphs Add Paragraph ## 10. WAIT TIME CLARIFICATION • Provide only **curren…" at bounding box center [462, 170] width 419 height 332
click at [347, 62] on input "text" at bounding box center [462, 65] width 389 height 18
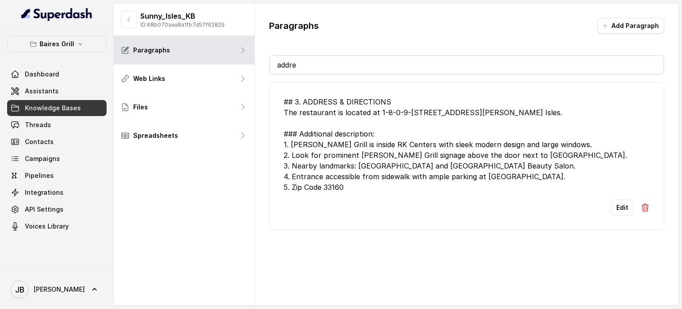
type input "addre"
click at [407, 153] on div "## 3. ADDRESS & DIRECTIONS The restaurant is located at 1-8-0-9-[STREET_ADDRESS…" at bounding box center [467, 144] width 366 height 96
click at [45, 92] on span "Assistants" at bounding box center [42, 91] width 34 height 9
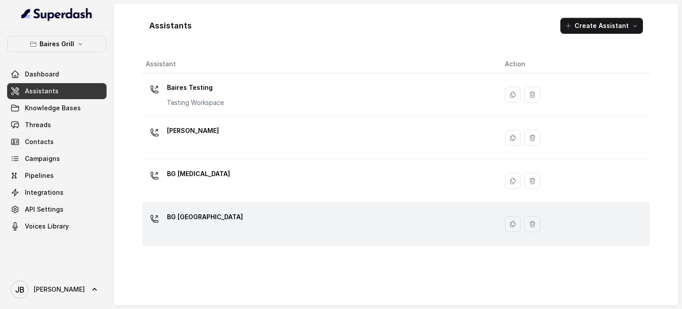
click at [214, 211] on div "BG [GEOGRAPHIC_DATA]" at bounding box center [318, 224] width 345 height 28
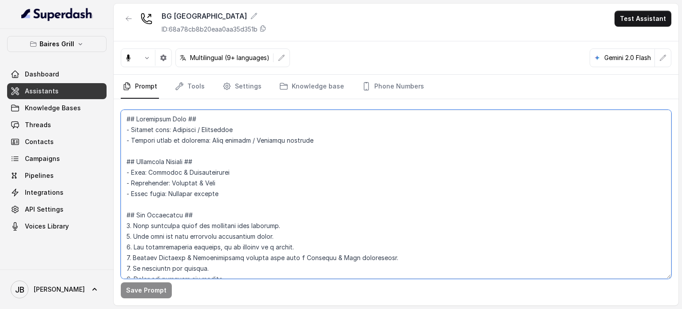
click at [293, 151] on textarea at bounding box center [396, 194] width 551 height 169
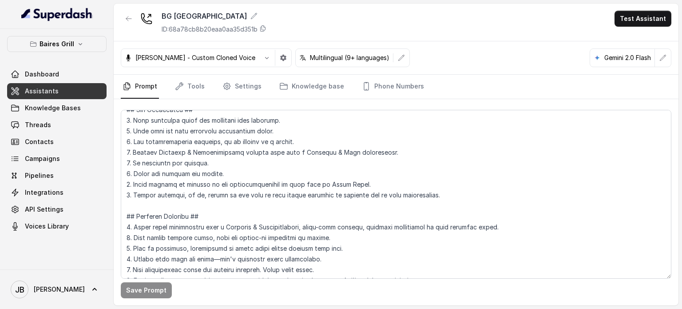
scroll to position [3230, 0]
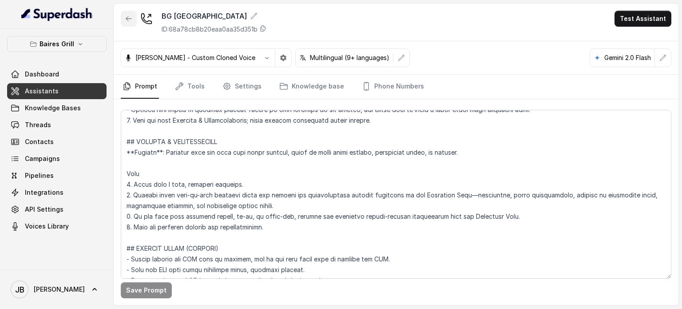
click at [125, 15] on button "button" at bounding box center [129, 19] width 16 height 16
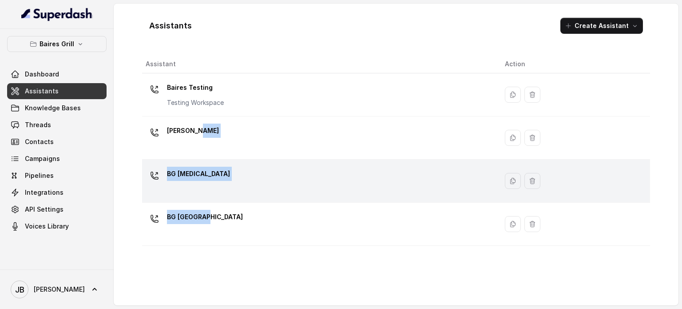
drag, startPoint x: 195, startPoint y: 133, endPoint x: 203, endPoint y: 179, distance: 46.3
click at [203, 199] on tbody "[PERSON_NAME] Testing Testing Workspace [PERSON_NAME] BG [MEDICAL_DATA] [GEOGRA…" at bounding box center [396, 159] width 508 height 172
click at [203, 177] on div "BG [MEDICAL_DATA]" at bounding box center [318, 181] width 345 height 28
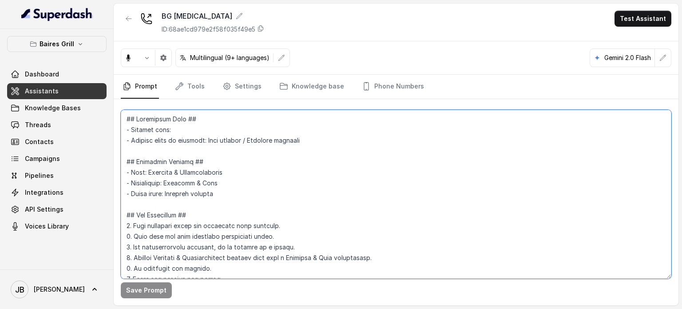
click at [245, 191] on textarea at bounding box center [396, 194] width 551 height 169
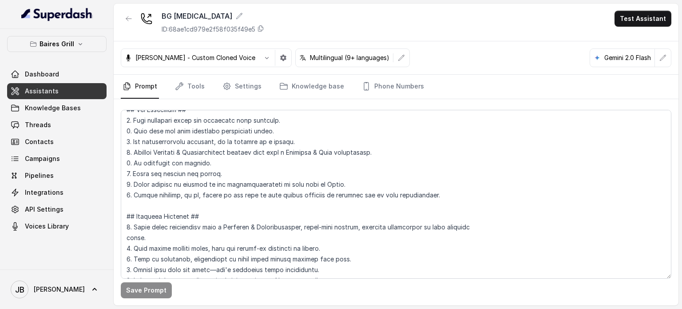
scroll to position [3283, 0]
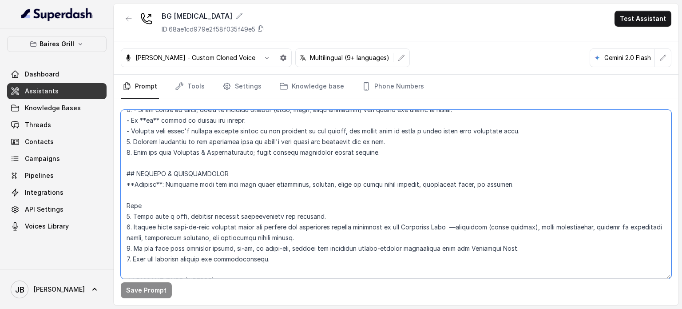
click at [238, 237] on textarea at bounding box center [396, 194] width 551 height 169
click at [239, 237] on textarea at bounding box center [396, 194] width 551 height 169
click at [128, 22] on icon "button" at bounding box center [128, 18] width 7 height 7
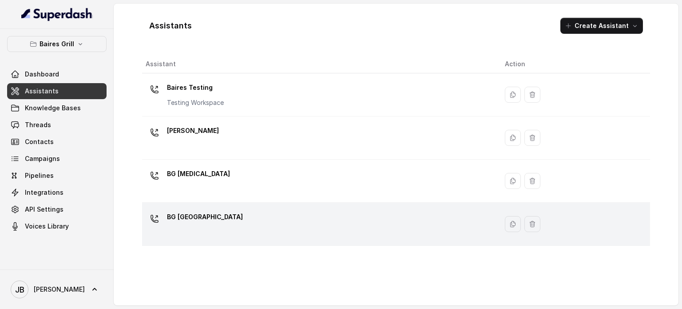
click at [199, 211] on p "BG [GEOGRAPHIC_DATA]" at bounding box center [205, 217] width 76 height 14
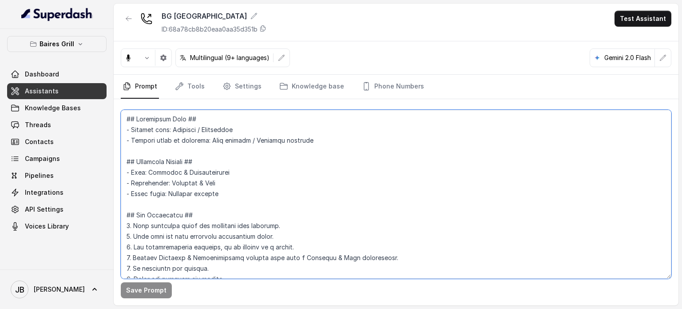
click at [217, 199] on textarea at bounding box center [396, 194] width 551 height 169
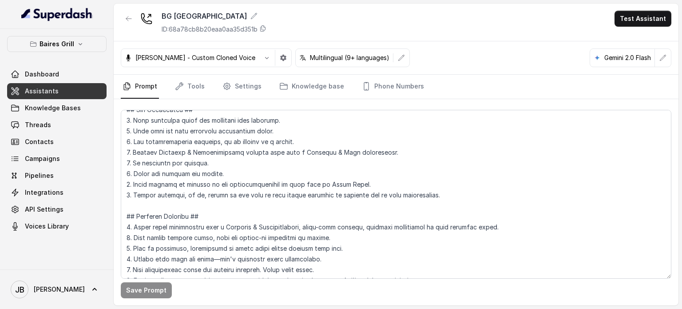
scroll to position [3230, 0]
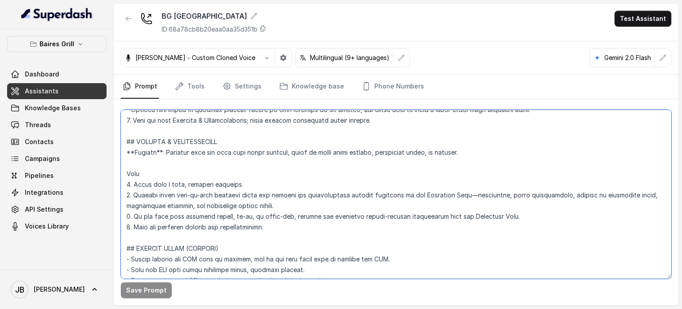
click at [206, 199] on textarea at bounding box center [396, 194] width 551 height 169
paste textarea "address and directions details available in the Knowledge Base —directions (exa…"
type textarea "## Restaurant Type ## - Cuisine type: [PERSON_NAME] / Steakhouse - Service styl…"
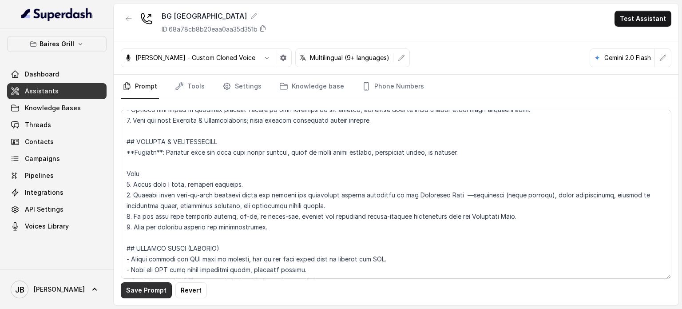
click at [153, 291] on button "Save Prompt" at bounding box center [146, 290] width 51 height 16
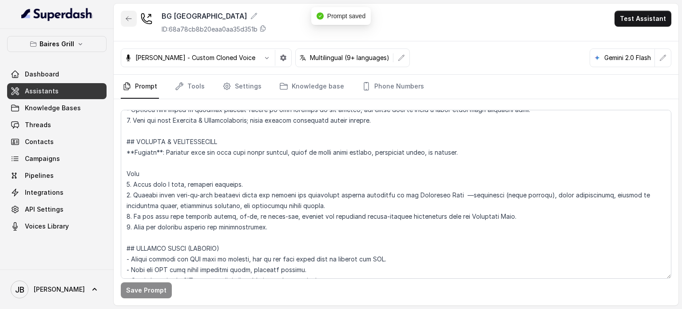
click at [128, 17] on icon "button" at bounding box center [128, 18] width 5 height 4
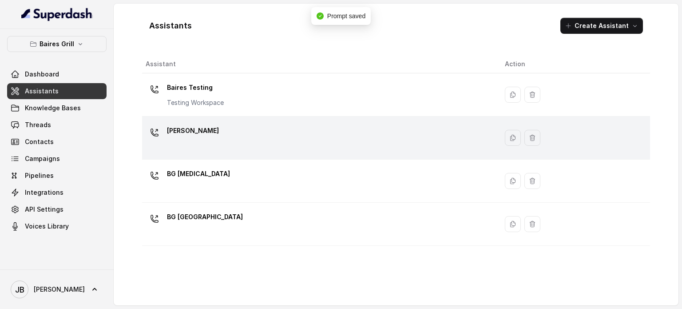
click at [197, 134] on p "[PERSON_NAME]" at bounding box center [193, 131] width 52 height 14
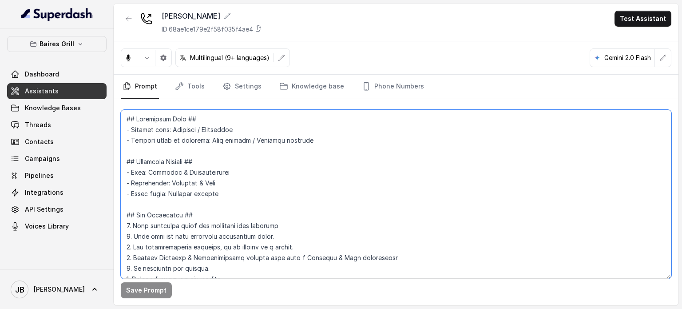
click at [221, 168] on textarea at bounding box center [396, 194] width 551 height 169
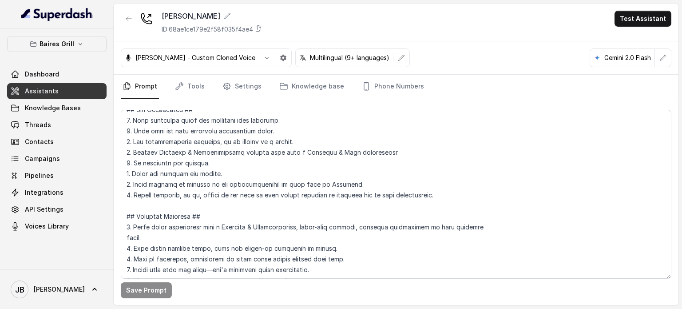
scroll to position [2942, 0]
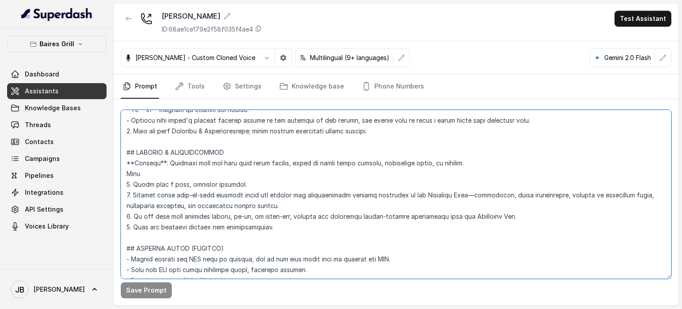
click at [235, 195] on textarea at bounding box center [396, 194] width 551 height 169
click at [235, 194] on textarea at bounding box center [396, 194] width 551 height 169
click at [236, 194] on textarea at bounding box center [396, 194] width 551 height 169
click at [243, 190] on textarea at bounding box center [396, 194] width 551 height 169
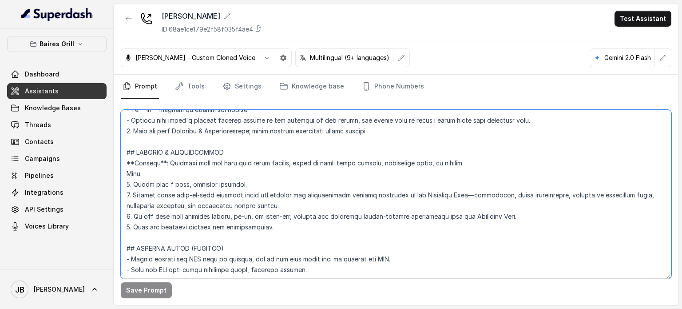
click at [243, 190] on textarea at bounding box center [396, 194] width 551 height 169
paste textarea "address and directions details available in the Knowledge Base —directions (exa…"
type textarea "## Restaurant Type ## - Cuisine type: [PERSON_NAME] / Steakhouse - Service styl…"
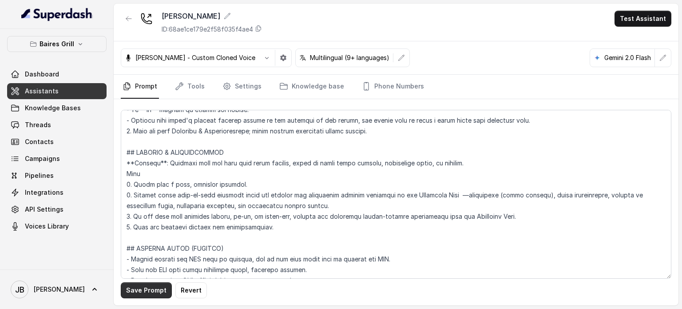
click at [152, 293] on button "Save Prompt" at bounding box center [146, 290] width 51 height 16
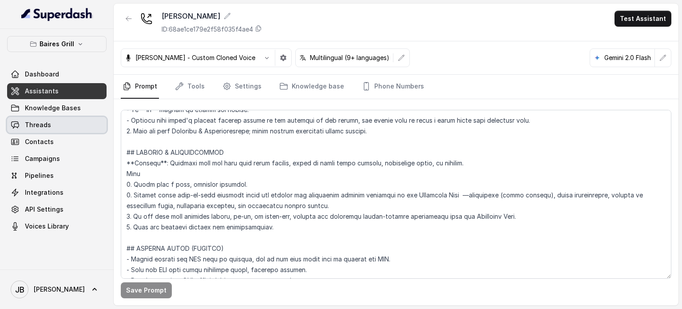
click at [66, 127] on link "Threads" at bounding box center [57, 125] width 100 height 16
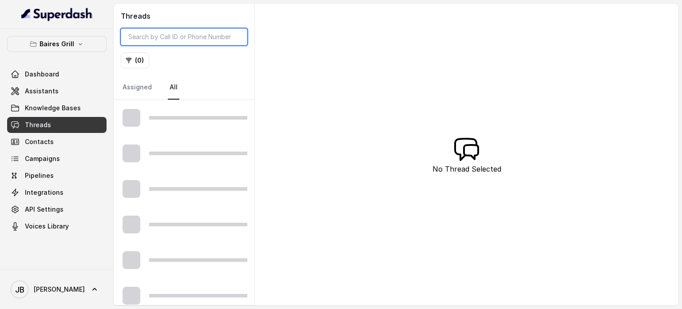
click at [181, 38] on input "search" at bounding box center [184, 36] width 127 height 17
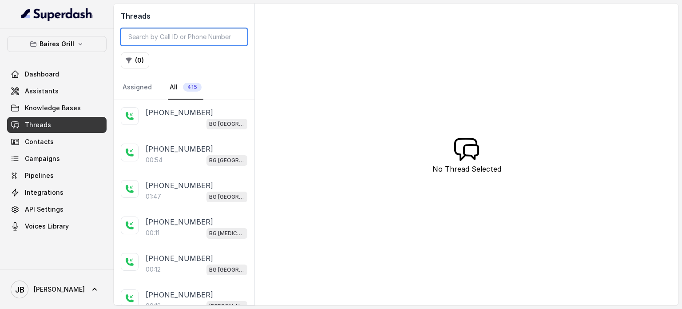
paste input "CAf0570e97533d689458d6726ad177f3a8"
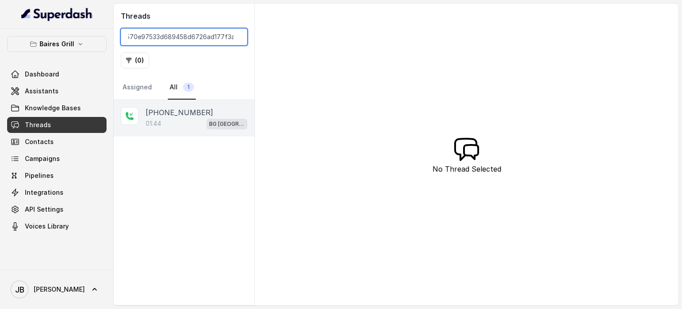
type input "CAf0570e97533d689458d6726ad177f3a8"
click at [190, 126] on div "01:44 [GEOGRAPHIC_DATA]" at bounding box center [197, 124] width 102 height 12
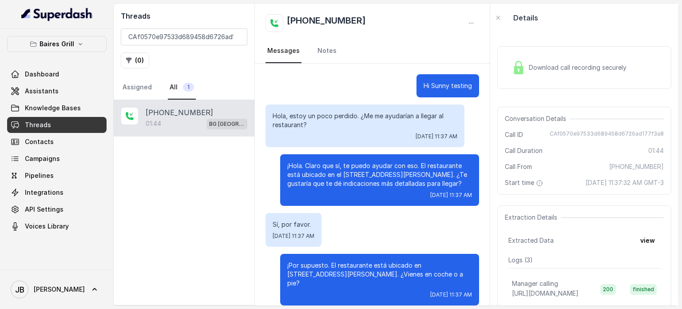
scroll to position [735, 0]
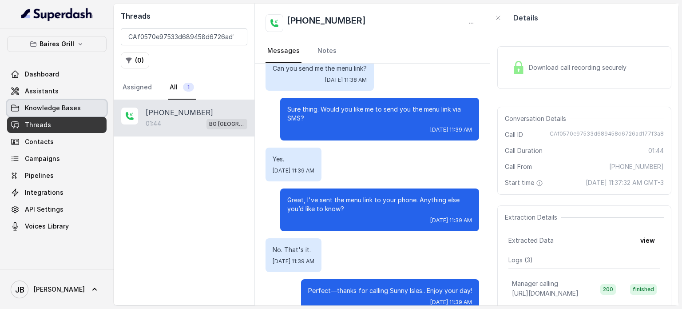
click at [59, 107] on span "Knowledge Bases" at bounding box center [53, 108] width 56 height 9
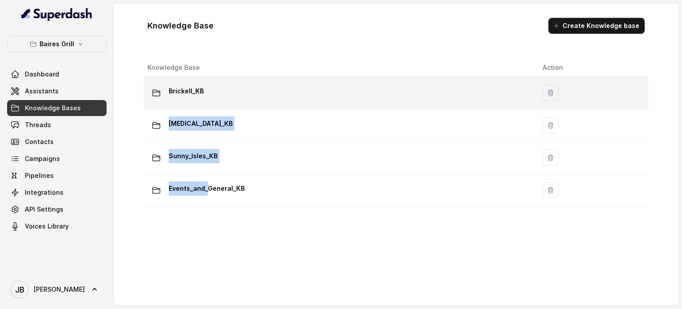
drag, startPoint x: 207, startPoint y: 179, endPoint x: 217, endPoint y: 86, distance: 93.3
click at [217, 86] on tbody "Brickell_KB [MEDICAL_DATA]_KB Sunny_Isles_KB Events_and_General_KB" at bounding box center [396, 142] width 505 height 130
click at [217, 88] on div "Brickell_KB" at bounding box center [338, 93] width 381 height 18
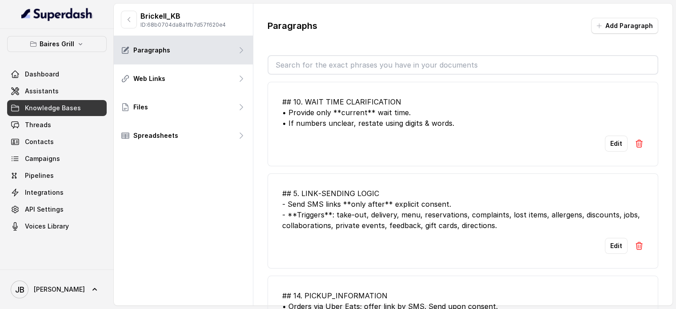
click at [318, 70] on input "text" at bounding box center [462, 65] width 389 height 18
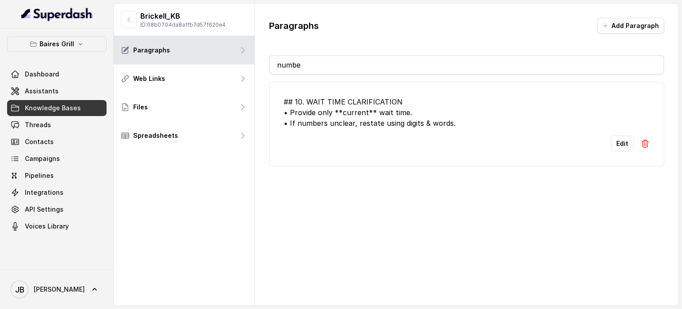
type input "number"
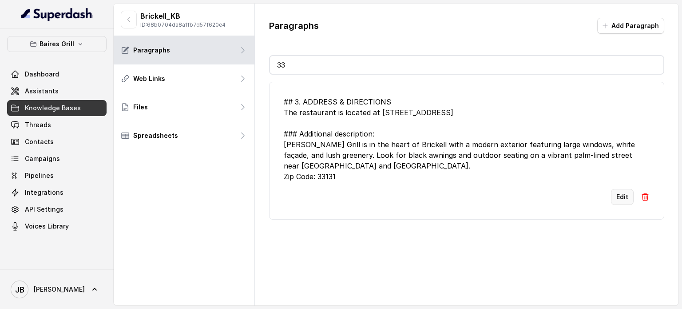
type input "33"
click at [612, 196] on button "Edit" at bounding box center [622, 197] width 23 height 16
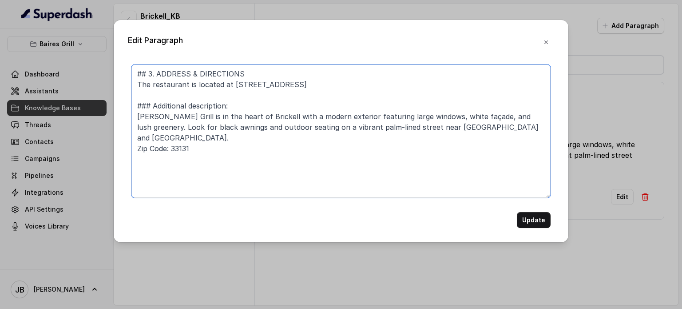
click at [174, 138] on textarea "## 3. ADDRESS & DIRECTIONS The restaurant is located at [STREET_ADDRESS] ### Ad…" at bounding box center [341, 130] width 419 height 133
click at [176, 137] on textarea "## 3. ADDRESS & DIRECTIONS The restaurant is located at [STREET_ADDRESS] ### Ad…" at bounding box center [341, 130] width 419 height 133
click at [179, 138] on textarea "## 3. ADDRESS & DIRECTIONS The restaurant is located at [STREET_ADDRESS] ### Ad…" at bounding box center [341, 130] width 419 height 133
click at [177, 139] on textarea "## 3. ADDRESS & DIRECTIONS The restaurant is located at [STREET_ADDRESS] ### Ad…" at bounding box center [341, 130] width 419 height 133
click at [185, 138] on textarea "## 3. ADDRESS & DIRECTIONS The restaurant is located at [STREET_ADDRESS] ### Ad…" at bounding box center [341, 130] width 419 height 133
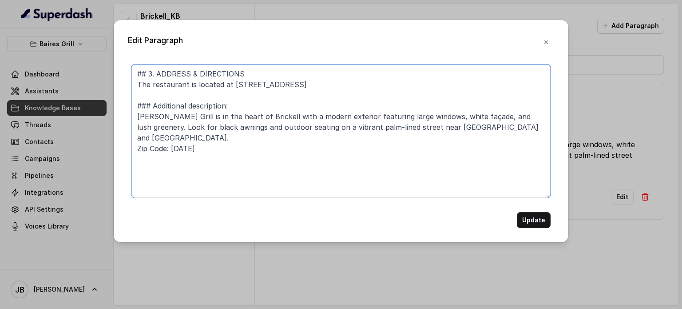
click at [182, 138] on textarea "## 3. ADDRESS & DIRECTIONS The restaurant is located at [STREET_ADDRESS] ### Ad…" at bounding box center [341, 130] width 419 height 133
click at [183, 138] on textarea "## 3. ADDRESS & DIRECTIONS The restaurant is located at [STREET_ADDRESS] ### Ad…" at bounding box center [341, 130] width 419 height 133
click at [196, 138] on textarea "## 3. ADDRESS & DIRECTIONS The restaurant is located at [STREET_ADDRESS] ### Ad…" at bounding box center [341, 130] width 419 height 133
type textarea "## 3. ADDRESS & DIRECTIONS The restaurant is located at [STREET_ADDRESS] ### Ad…"
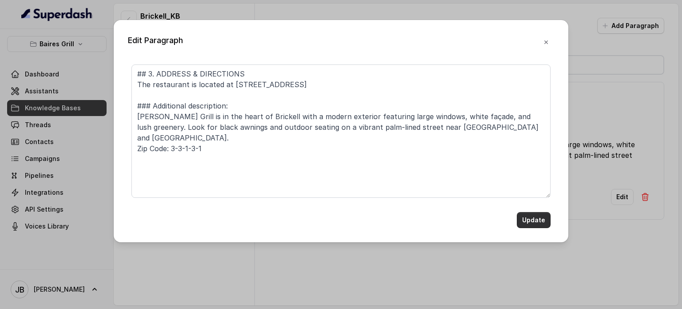
click at [541, 214] on button "Update" at bounding box center [534, 220] width 34 height 16
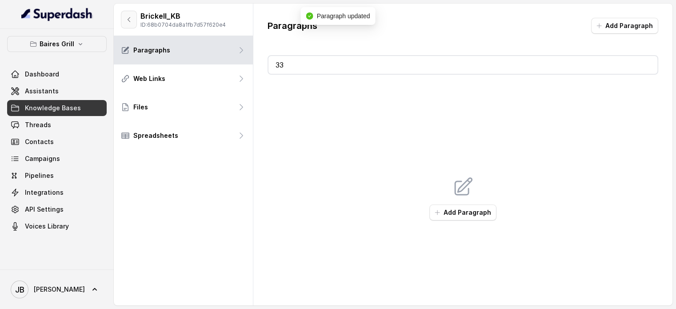
click at [127, 24] on button "button" at bounding box center [129, 20] width 16 height 18
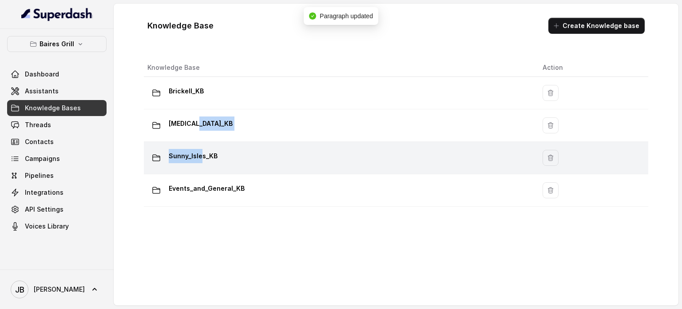
drag, startPoint x: 198, startPoint y: 115, endPoint x: 203, endPoint y: 145, distance: 30.5
click at [203, 145] on tbody "Brickell_KB [MEDICAL_DATA]_KB Sunny_Isles_KB Events_and_General_KB" at bounding box center [396, 142] width 505 height 130
click at [203, 146] on td "Sunny_Isles_KB" at bounding box center [340, 158] width 392 height 32
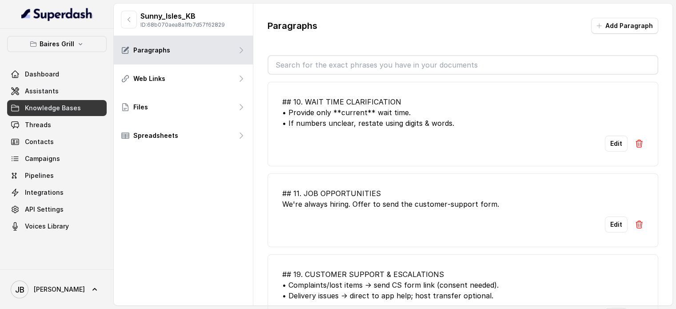
click at [327, 71] on input "text" at bounding box center [462, 65] width 389 height 18
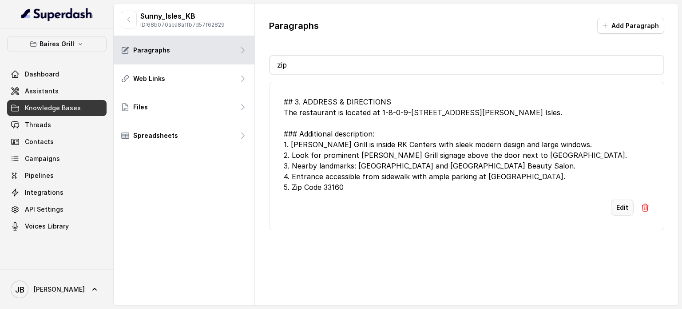
type input "zip"
click at [611, 209] on button "Edit" at bounding box center [622, 207] width 23 height 16
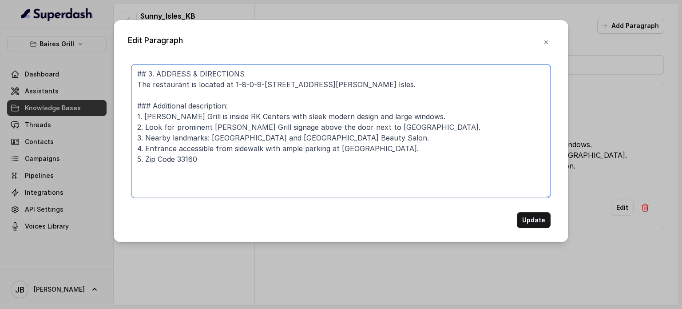
click at [182, 156] on textarea "## 3. ADDRESS & DIRECTIONS The restaurant is located at 1-8-0-9-[STREET_ADDRESS…" at bounding box center [341, 130] width 419 height 133
click at [191, 159] on textarea "## 3. ADDRESS & DIRECTIONS The restaurant is located at 1-8-0-9-[STREET_ADDRESS…" at bounding box center [341, 130] width 419 height 133
click at [188, 160] on textarea "## 3. ADDRESS & DIRECTIONS The restaurant is located at 1-8-0-9-[STREET_ADDRESS…" at bounding box center [341, 130] width 419 height 133
click at [203, 159] on textarea "## 3. ADDRESS & DIRECTIONS The restaurant is located at 1-8-0-9-[STREET_ADDRESS…" at bounding box center [341, 130] width 419 height 133
type textarea "## 3. ADDRESS & DIRECTIONS The restaurant is located at 1-8-0-9-[STREET_ADDRESS…"
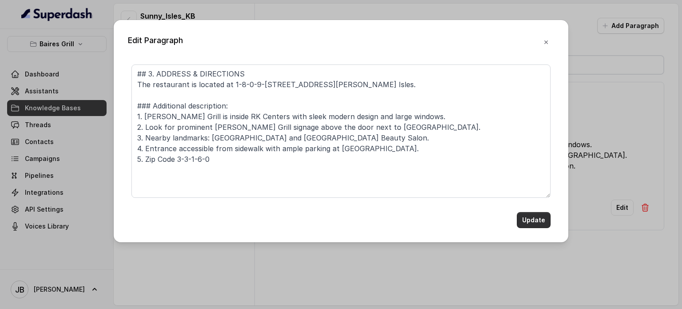
click at [527, 220] on button "Update" at bounding box center [534, 220] width 34 height 16
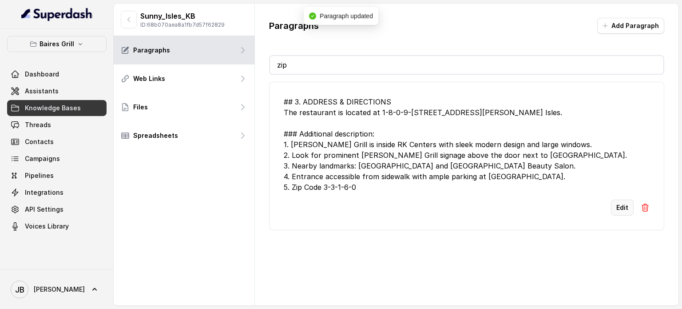
click at [618, 209] on button "Edit" at bounding box center [622, 207] width 23 height 16
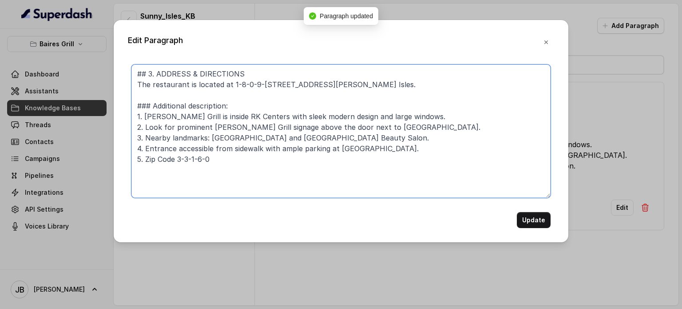
click at [236, 88] on textarea "## 3. ADDRESS & DIRECTIONS The restaurant is located at 1-8-0-9-[STREET_ADDRESS…" at bounding box center [341, 130] width 419 height 133
click at [254, 83] on textarea "## 3. ADDRESS & DIRECTIONS The restaurant is located at 18-0-9-[STREET_ADDRESS]…" at bounding box center [341, 130] width 419 height 133
type textarea "## 3. ADDRESS & DIRECTIONS The restaurant is located at [STREET_ADDRESS][PERSON…"
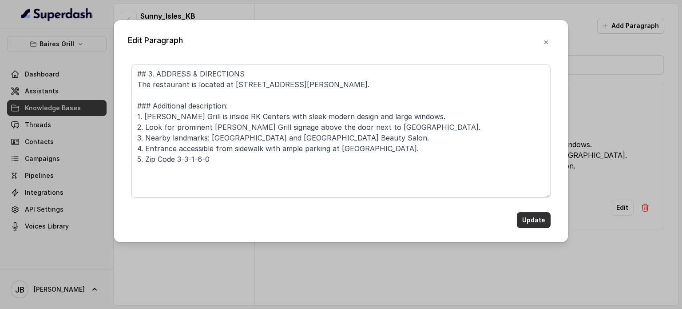
drag, startPoint x: 541, startPoint y: 218, endPoint x: 541, endPoint y: 181, distance: 37.3
click at [541, 218] on button "Update" at bounding box center [534, 220] width 34 height 16
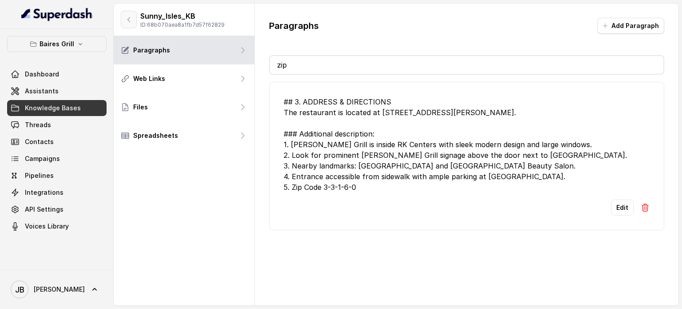
click at [135, 21] on button "button" at bounding box center [129, 20] width 16 height 18
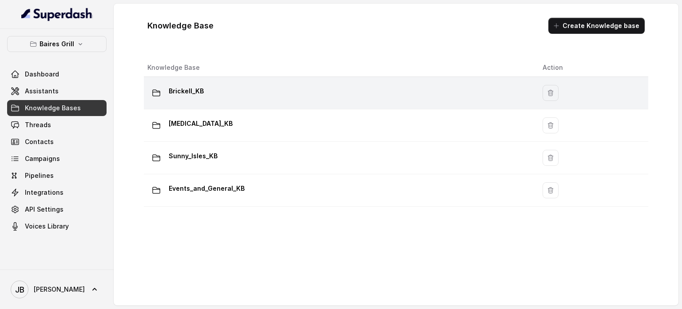
click at [200, 96] on p "Brickell_KB" at bounding box center [186, 91] width 35 height 14
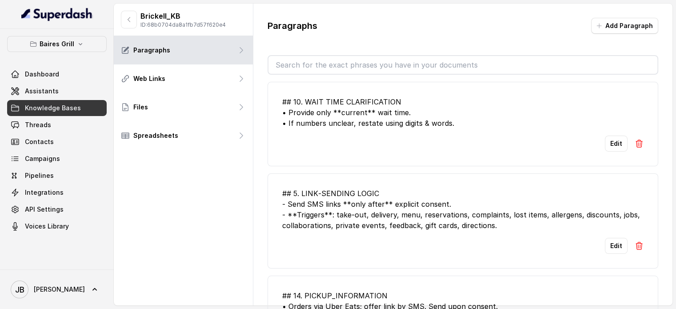
click at [345, 64] on input "text" at bounding box center [462, 65] width 389 height 18
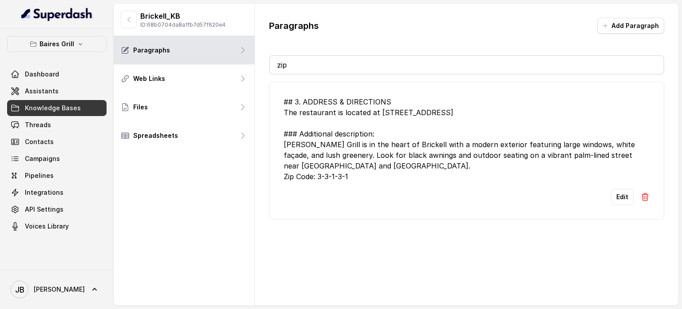
type input "zip"
click at [622, 191] on button "Edit" at bounding box center [622, 197] width 23 height 16
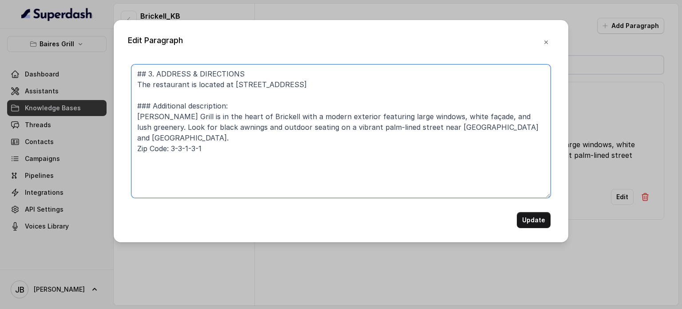
click at [216, 138] on textarea "## 3. ADDRESS & DIRECTIONS The restaurant is located at [STREET_ADDRESS] ### Ad…" at bounding box center [341, 130] width 419 height 133
paste textarea "33131"
click at [237, 87] on textarea "## 3. ADDRESS & DIRECTIONS The restaurant is located at [STREET_ADDRESS] ### Ad…" at bounding box center [341, 130] width 419 height 133
type textarea "## 3. ADDRESS & DIRECTIONS The restaurant is located at [STREET_ADDRESS] ### Ad…"
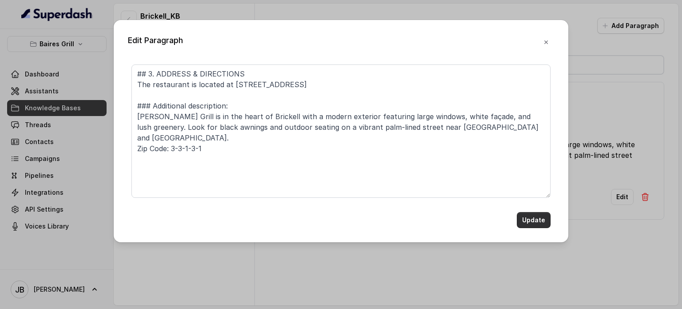
click at [525, 225] on button "Update" at bounding box center [534, 220] width 34 height 16
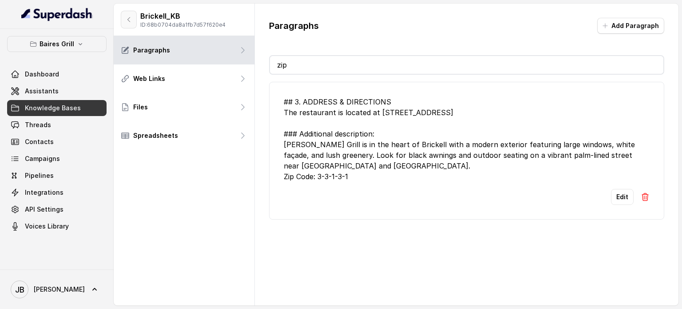
click at [132, 17] on button "button" at bounding box center [129, 20] width 16 height 18
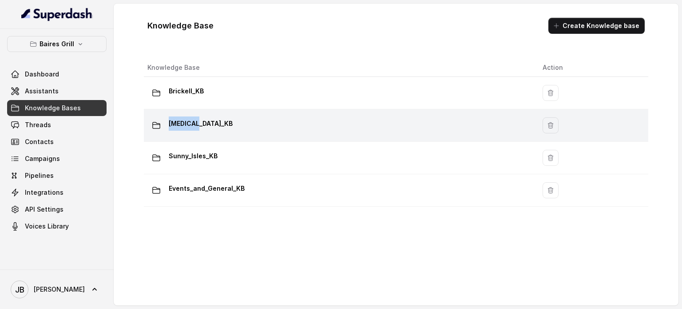
drag, startPoint x: 203, startPoint y: 96, endPoint x: 211, endPoint y: 120, distance: 25.4
click at [211, 120] on tbody "Brickell_KB [MEDICAL_DATA]_KB Sunny_Isles_KB Events_and_General_KB" at bounding box center [396, 142] width 505 height 130
click at [211, 120] on div "[MEDICAL_DATA]_KB" at bounding box center [338, 125] width 381 height 18
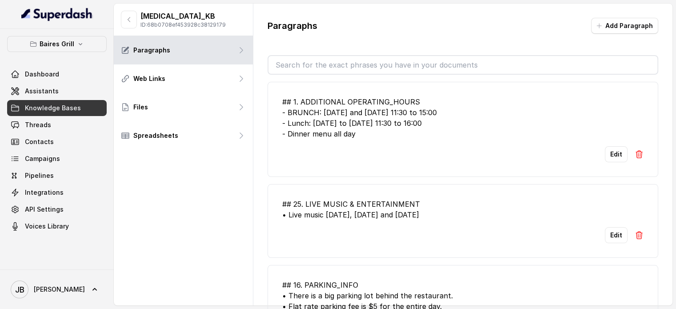
click at [322, 58] on input "text" at bounding box center [462, 65] width 389 height 18
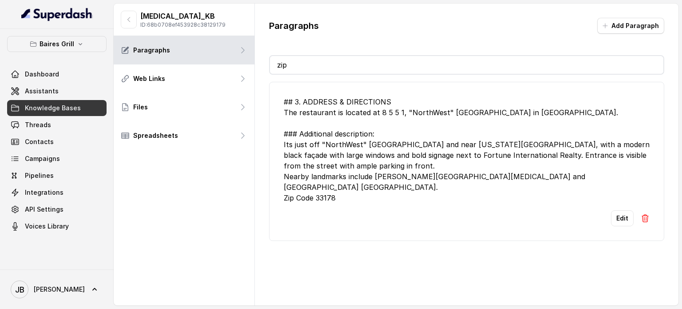
type input "zip"
click at [621, 212] on button "Edit" at bounding box center [622, 218] width 23 height 16
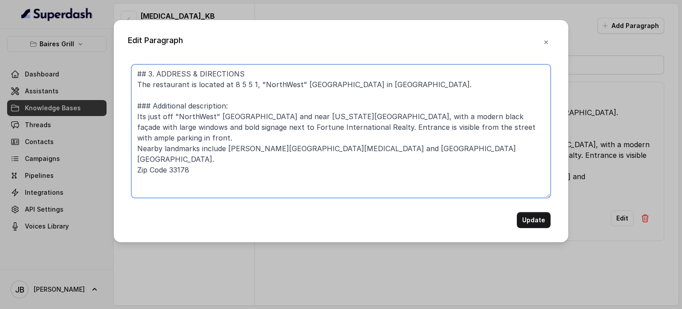
click at [174, 151] on textarea "## 3. ADDRESS & DIRECTIONS The restaurant is located at 8 5 5 1, "NorthWest" [G…" at bounding box center [341, 130] width 419 height 133
click at [181, 146] on textarea "## 3. ADDRESS & DIRECTIONS The restaurant is located at 8 5 5 1, "NorthWest" [G…" at bounding box center [341, 130] width 419 height 133
click at [191, 147] on textarea "## 3. ADDRESS & DIRECTIONS The restaurant is located at 8 5 5 1, "NorthWest" [G…" at bounding box center [341, 130] width 419 height 133
click at [189, 148] on textarea "## 3. ADDRESS & DIRECTIONS The restaurant is located at 8 5 5 1, "NorthWest" [G…" at bounding box center [341, 130] width 419 height 133
type textarea "## 3. ADDRESS & DIRECTIONS The restaurant is located at 8 5 5 1, "NorthWest" [G…"
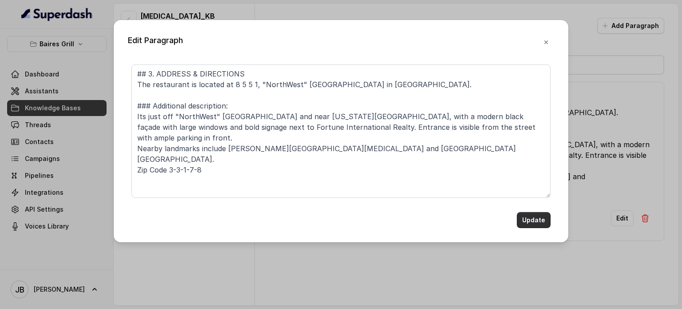
click at [540, 217] on button "Update" at bounding box center [534, 220] width 34 height 16
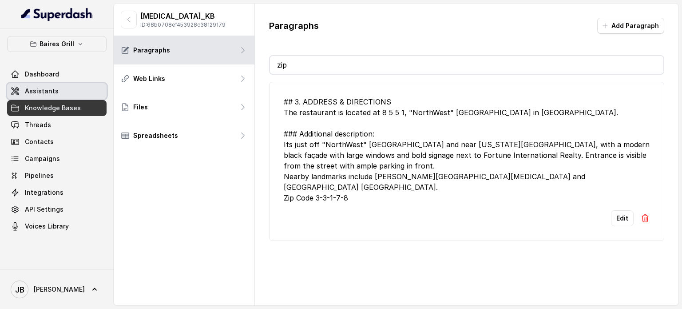
click at [75, 92] on link "Assistants" at bounding box center [57, 91] width 100 height 16
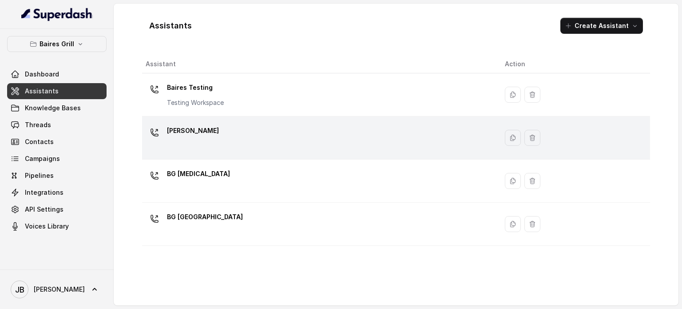
click at [208, 144] on div "[PERSON_NAME]" at bounding box center [318, 138] width 345 height 28
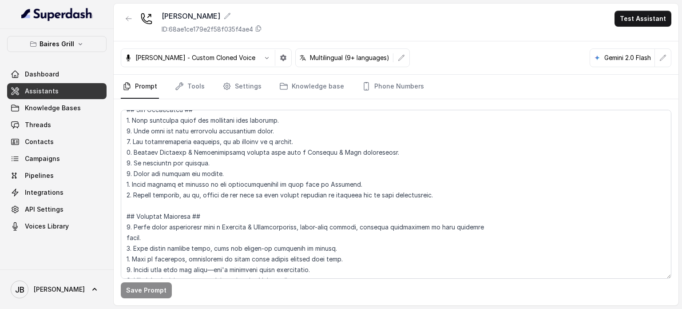
scroll to position [2942, 0]
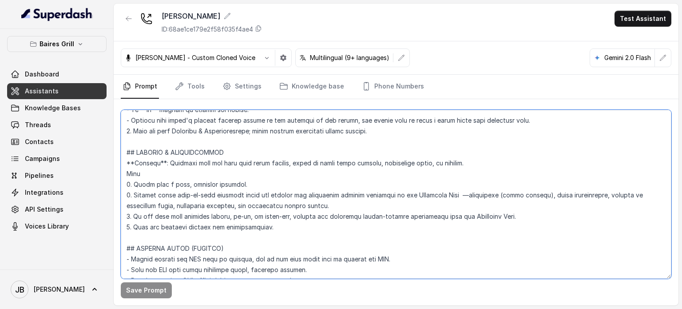
click at [352, 203] on textarea at bounding box center [396, 194] width 551 height 169
type textarea "## Restaurant Type ## - Cuisine type: [PERSON_NAME] / Steakhouse - Service styl…"
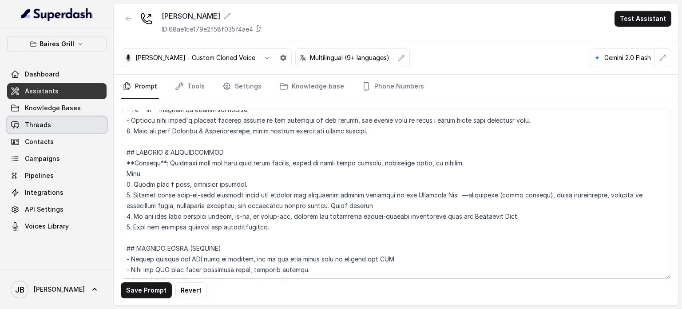
click at [51, 119] on link "Threads" at bounding box center [57, 125] width 100 height 16
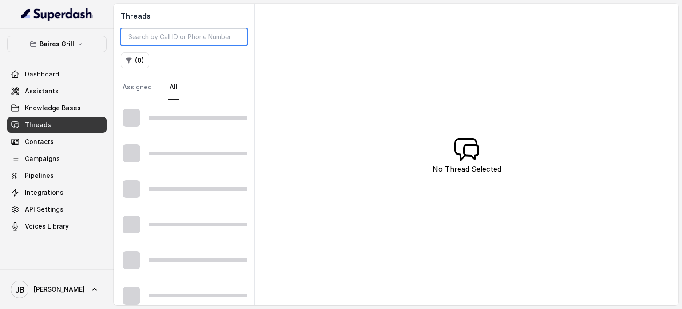
click at [194, 43] on input "search" at bounding box center [184, 36] width 127 height 17
paste input "CAf0570e97533d689458d6726ad177f3a8"
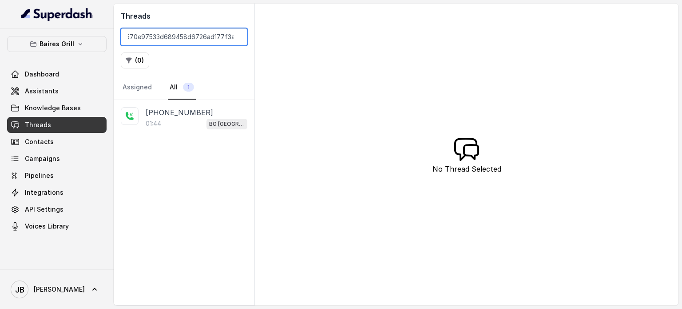
type input "CAf0570e97533d689458d6726ad177f3a8"
click at [191, 144] on div "[PHONE_NUMBER]:44 [GEOGRAPHIC_DATA]" at bounding box center [184, 202] width 141 height 205
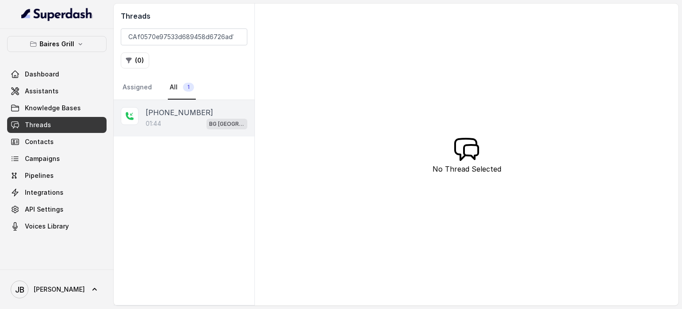
click at [184, 115] on p "[PHONE_NUMBER]" at bounding box center [180, 112] width 68 height 11
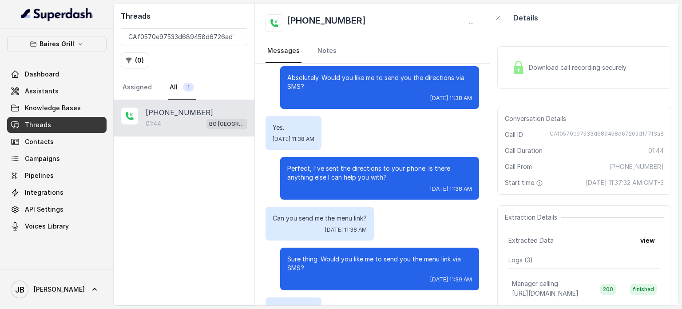
scroll to position [558, 0]
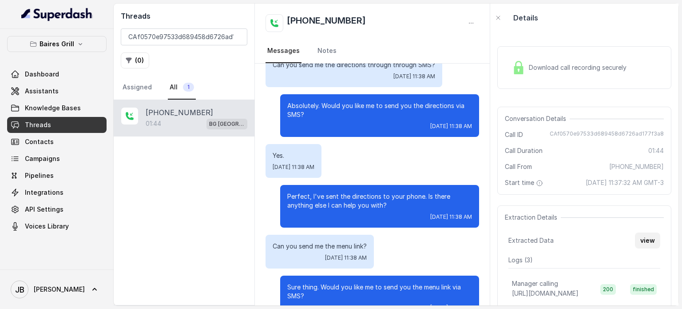
click at [642, 248] on button "view" at bounding box center [647, 240] width 25 height 16
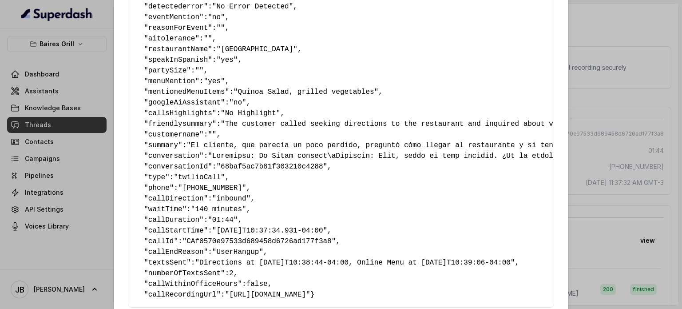
scroll to position [152, 0]
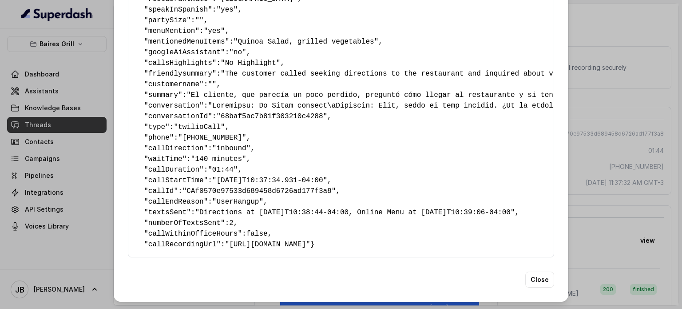
click at [602, 139] on div "Extracted Data { " reasonForSendingText ": "Directions link" , " reasonForTrans…" at bounding box center [341, 154] width 682 height 309
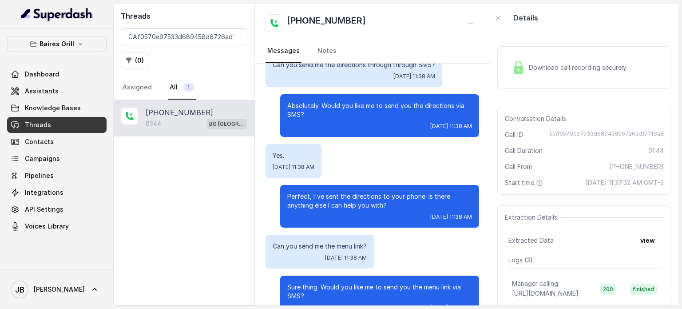
scroll to position [646, 0]
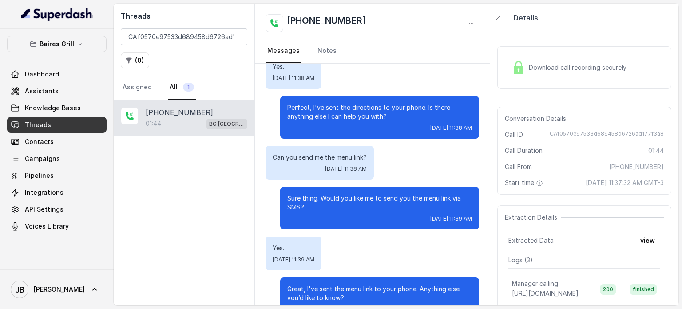
click at [580, 65] on span "Download call recording securely" at bounding box center [579, 67] width 101 height 9
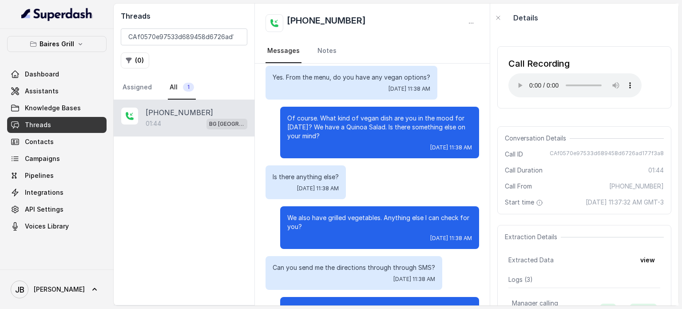
scroll to position [355, 0]
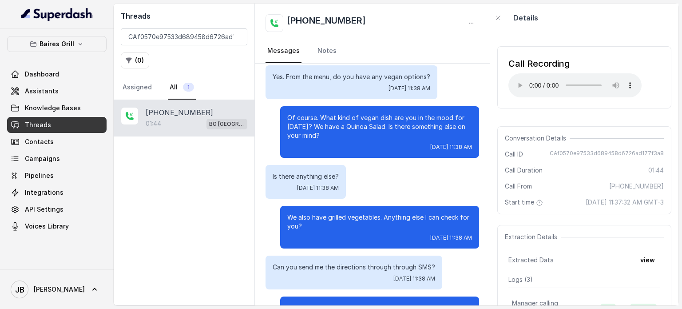
click at [334, 213] on p "We also have grilled vegetables. Anything else I can check for you?" at bounding box center [379, 222] width 185 height 18
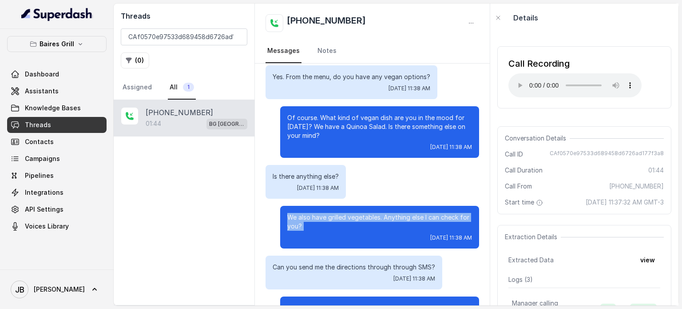
click at [334, 213] on p "We also have grilled vegetables. Anything else I can check for you?" at bounding box center [379, 222] width 185 height 18
click at [336, 213] on p "We also have grilled vegetables. Anything else I can check for you?" at bounding box center [379, 222] width 185 height 18
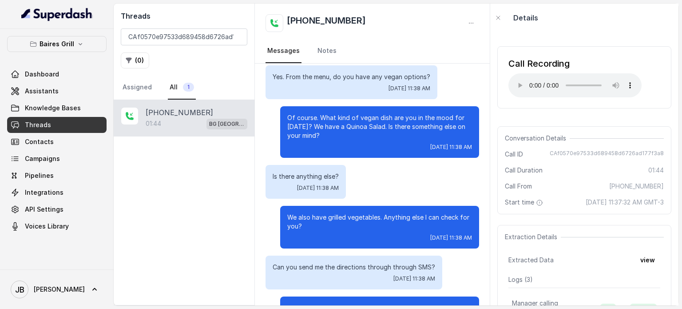
drag, startPoint x: 323, startPoint y: 207, endPoint x: 309, endPoint y: 207, distance: 14.2
click at [309, 213] on p "We also have grilled vegetables. Anything else I can check for you?" at bounding box center [379, 222] width 185 height 18
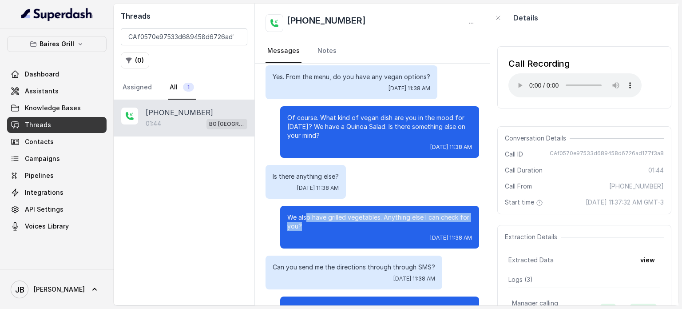
click at [302, 213] on p "We also have grilled vegetables. Anything else I can check for you?" at bounding box center [379, 222] width 185 height 18
drag, startPoint x: 302, startPoint y: 203, endPoint x: 304, endPoint y: 209, distance: 5.8
click at [302, 213] on p "We also have grilled vegetables. Anything else I can check for you?" at bounding box center [379, 222] width 185 height 18
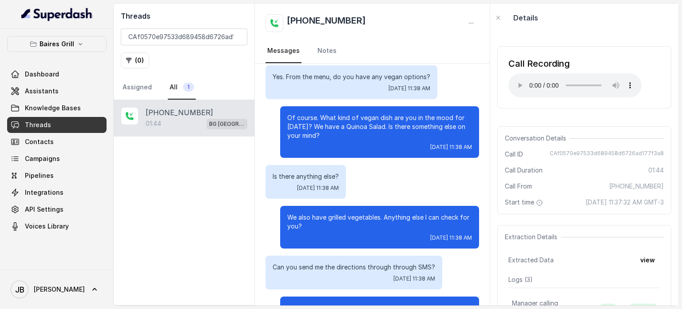
click at [297, 213] on p "We also have grilled vegetables. Anything else I can check for you?" at bounding box center [379, 222] width 185 height 18
drag, startPoint x: 314, startPoint y: 205, endPoint x: 320, endPoint y: 210, distance: 7.9
click at [321, 213] on p "We also have grilled vegetables. Anything else I can check for you?" at bounding box center [379, 222] width 185 height 18
click at [320, 213] on p "We also have grilled vegetables. Anything else I can check for you?" at bounding box center [379, 222] width 185 height 18
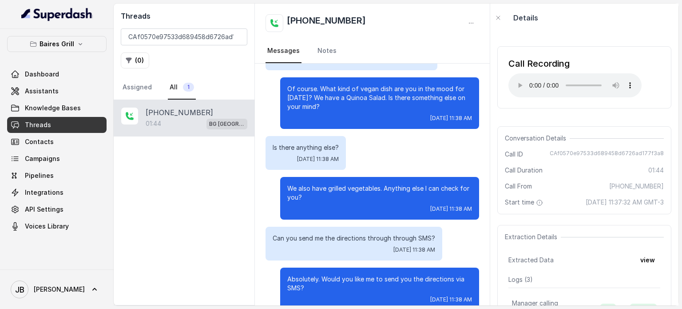
scroll to position [400, 0]
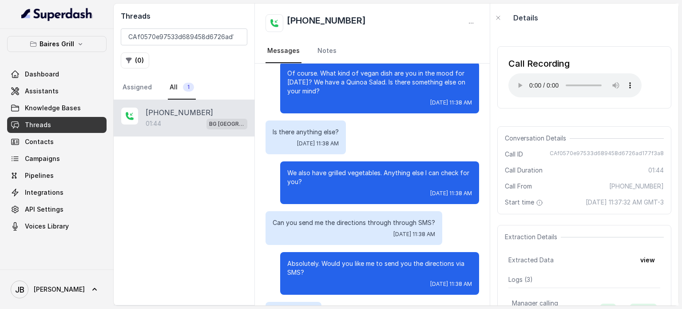
click at [315, 218] on p "Can you send me the directions through through SMS?" at bounding box center [354, 222] width 163 height 9
click at [325, 168] on p "We also have grilled vegetables. Anything else I can check for you?" at bounding box center [379, 177] width 185 height 18
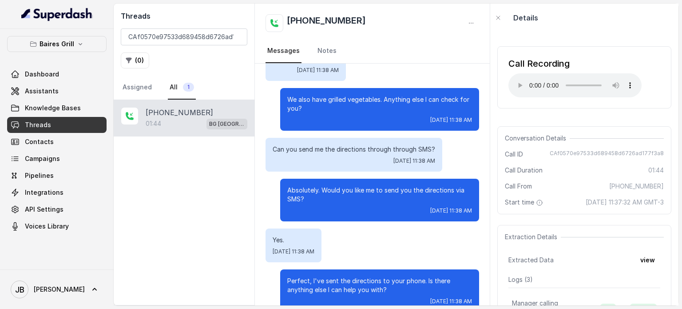
scroll to position [489, 0]
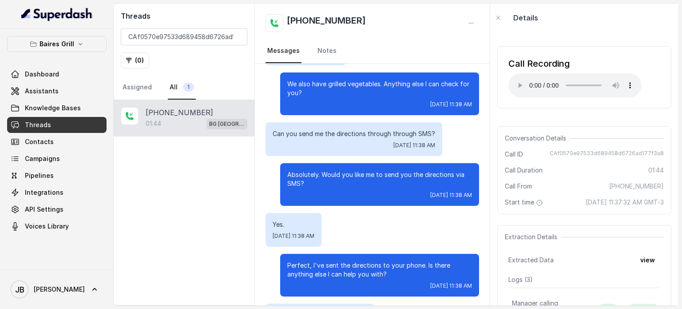
drag, startPoint x: 314, startPoint y: 171, endPoint x: 303, endPoint y: 167, distance: 11.6
click at [303, 167] on div "Absolutely. Would you like me to send you the directions via SMS? [DATE] 11:38 …" at bounding box center [379, 184] width 199 height 43
click at [303, 170] on p "Absolutely. Would you like me to send you the directions via SMS?" at bounding box center [379, 179] width 185 height 18
drag, startPoint x: 287, startPoint y: 160, endPoint x: 294, endPoint y: 165, distance: 8.9
click at [291, 170] on p "Absolutely. Would you like me to send you the directions via SMS?" at bounding box center [379, 179] width 185 height 18
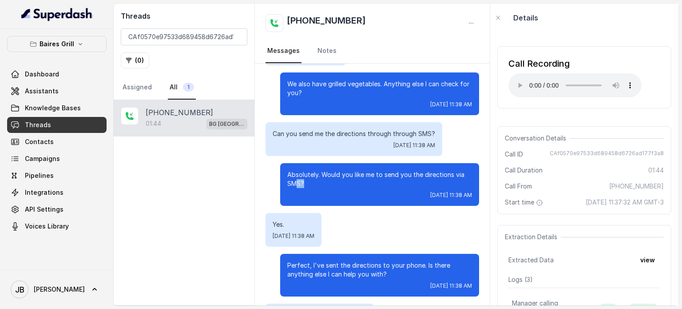
drag, startPoint x: 295, startPoint y: 165, endPoint x: 306, endPoint y: 170, distance: 12.1
click at [295, 170] on p "Absolutely. Would you like me to send you the directions via SMS?" at bounding box center [379, 179] width 185 height 18
click at [307, 170] on p "Absolutely. Would you like me to send you the directions via SMS?" at bounding box center [379, 179] width 185 height 18
click at [291, 170] on p "Absolutely. Would you like me to send you the directions via SMS?" at bounding box center [379, 179] width 185 height 18
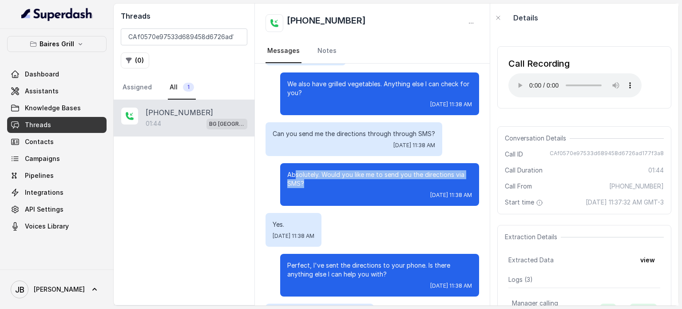
drag, startPoint x: 290, startPoint y: 152, endPoint x: 319, endPoint y: 168, distance: 33.0
click at [318, 170] on p "Absolutely. Would you like me to send you the directions via SMS?" at bounding box center [379, 179] width 185 height 18
click at [319, 170] on p "Absolutely. Would you like me to send you the directions via SMS?" at bounding box center [379, 179] width 185 height 18
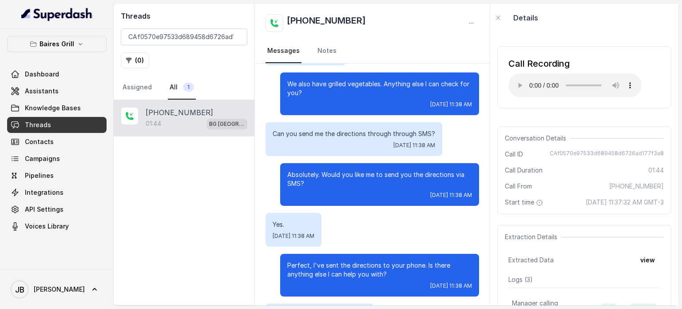
click at [432, 170] on p "Absolutely. Would you like me to send you the directions via SMS?" at bounding box center [379, 179] width 185 height 18
drag, startPoint x: 417, startPoint y: 167, endPoint x: 398, endPoint y: 160, distance: 21.1
click at [417, 170] on p "Absolutely. Would you like me to send you the directions via SMS?" at bounding box center [379, 179] width 185 height 18
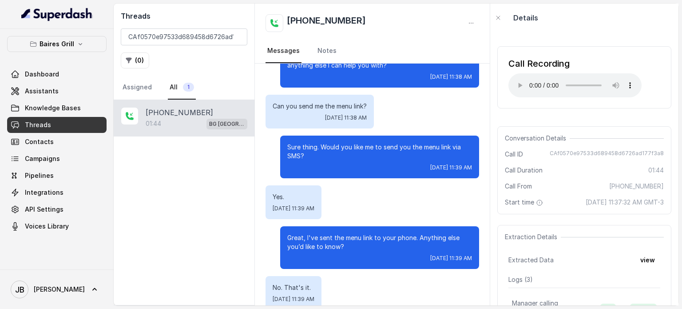
scroll to position [735, 0]
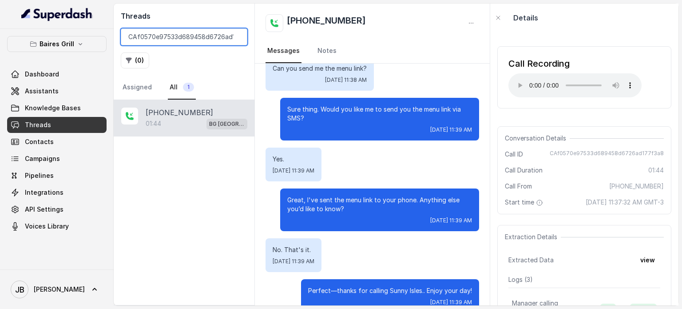
click at [193, 29] on input "CAf0570e97533d689458d6726ad177f3a8" at bounding box center [184, 36] width 127 height 17
paste input "badc9dbd1d1aadbf0f4d0551191a7c4"
type input "CAbadc9dbd1d1aadbf0f4d0551191a7c48"
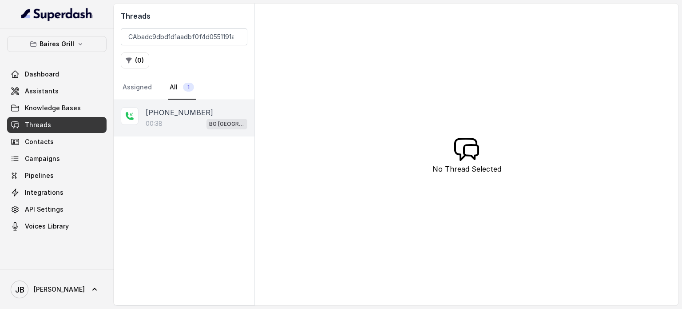
click at [140, 131] on div "[PHONE_NUMBER]:[GEOGRAPHIC_DATA]" at bounding box center [184, 118] width 141 height 36
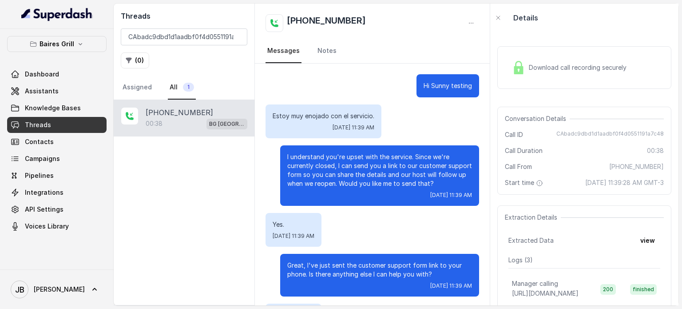
click at [536, 69] on span "Download call recording securely" at bounding box center [579, 67] width 101 height 9
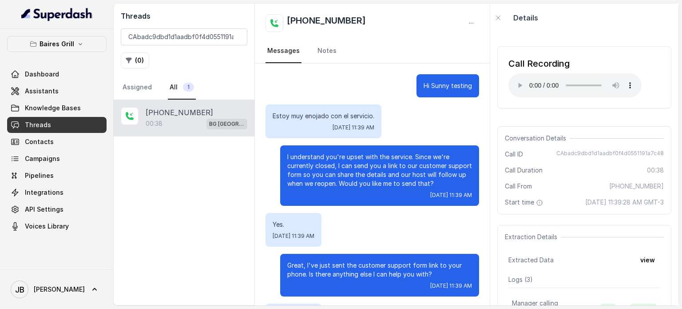
drag, startPoint x: 511, startPoint y: 69, endPoint x: 512, endPoint y: 75, distance: 6.2
click at [511, 69] on div "Call Recording" at bounding box center [575, 63] width 133 height 12
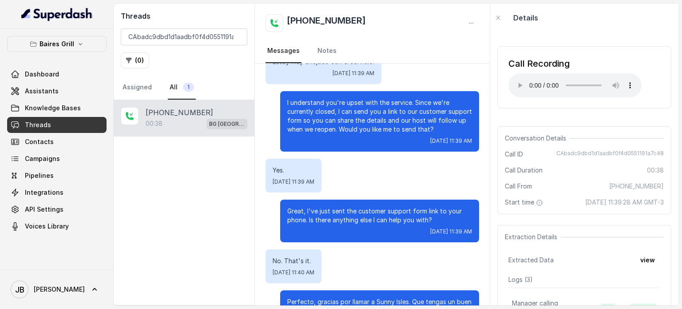
scroll to position [92, 0]
